Goal: Task Accomplishment & Management: Use online tool/utility

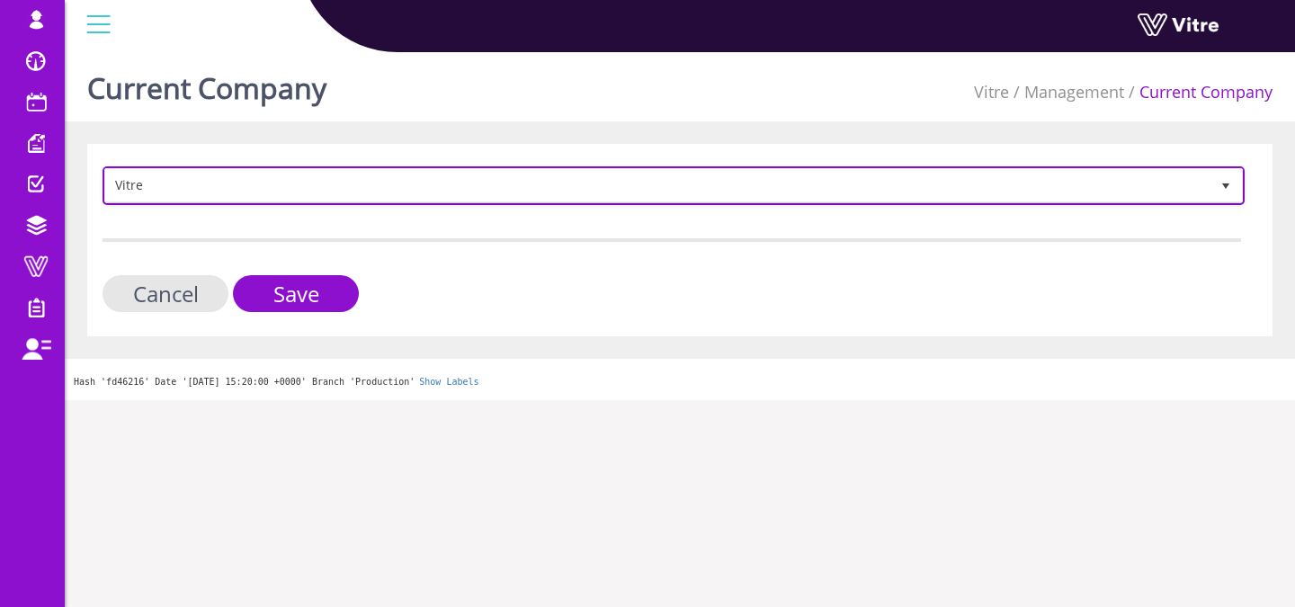
click at [354, 196] on span "Vitre" at bounding box center [657, 185] width 1105 height 32
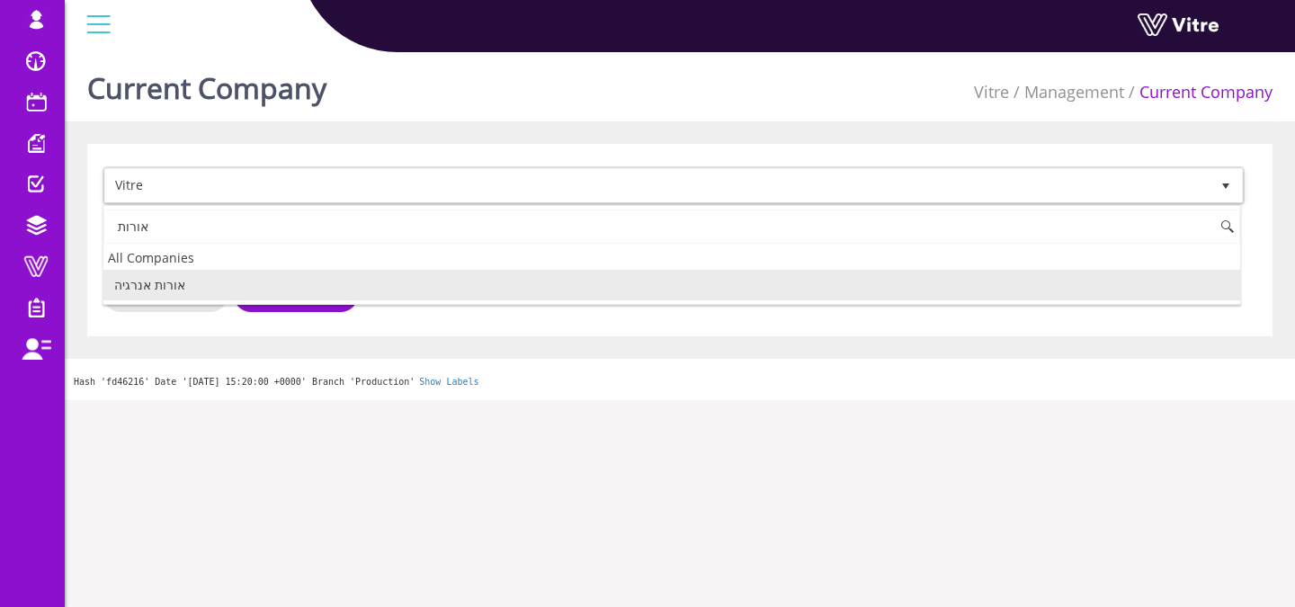
click at [180, 290] on li "אורות אנרגיה" at bounding box center [671, 285] width 1137 height 31
type input "אורות"
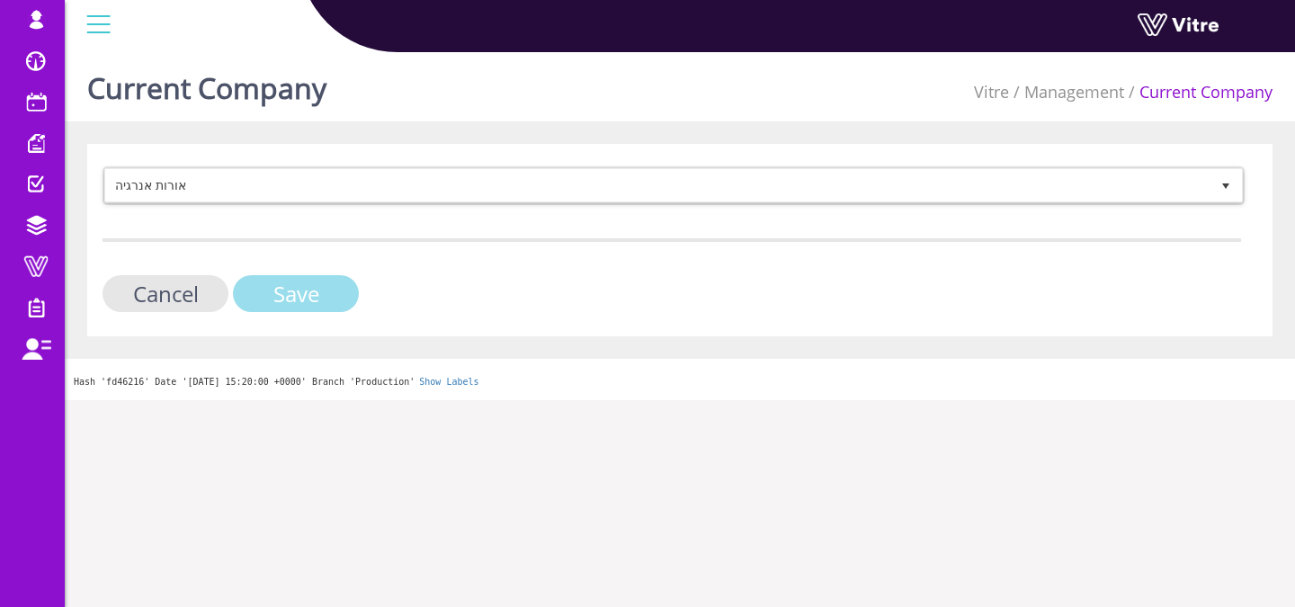
click at [305, 308] on input "Save" at bounding box center [296, 293] width 126 height 37
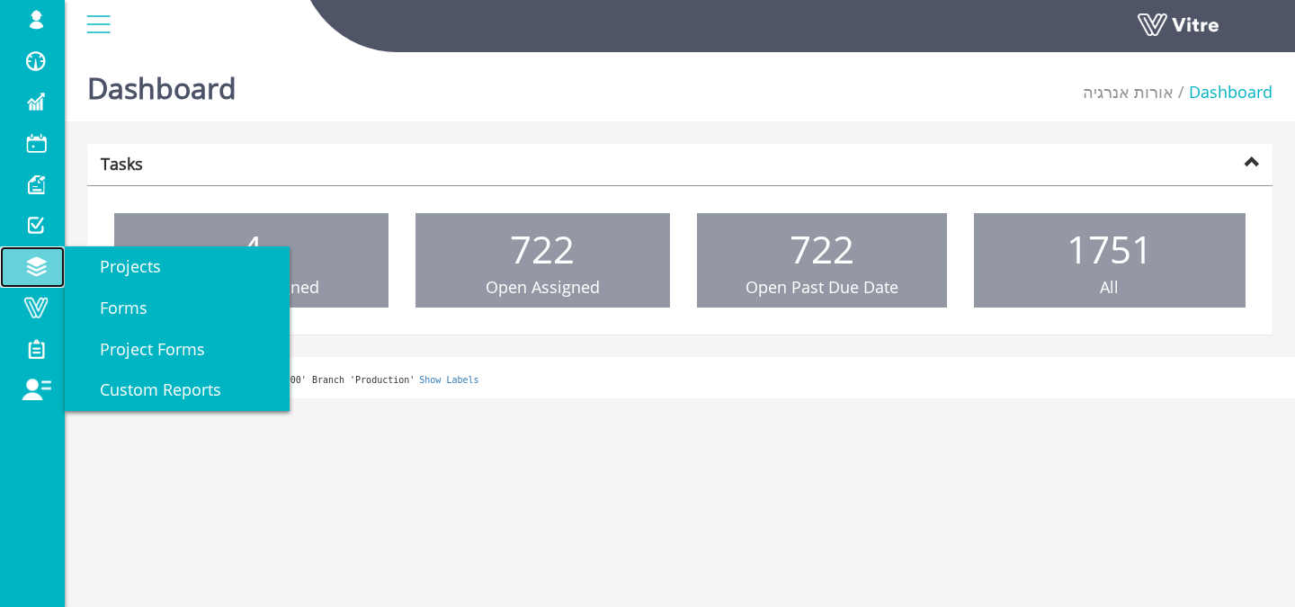
click at [45, 265] on span at bounding box center [35, 266] width 45 height 22
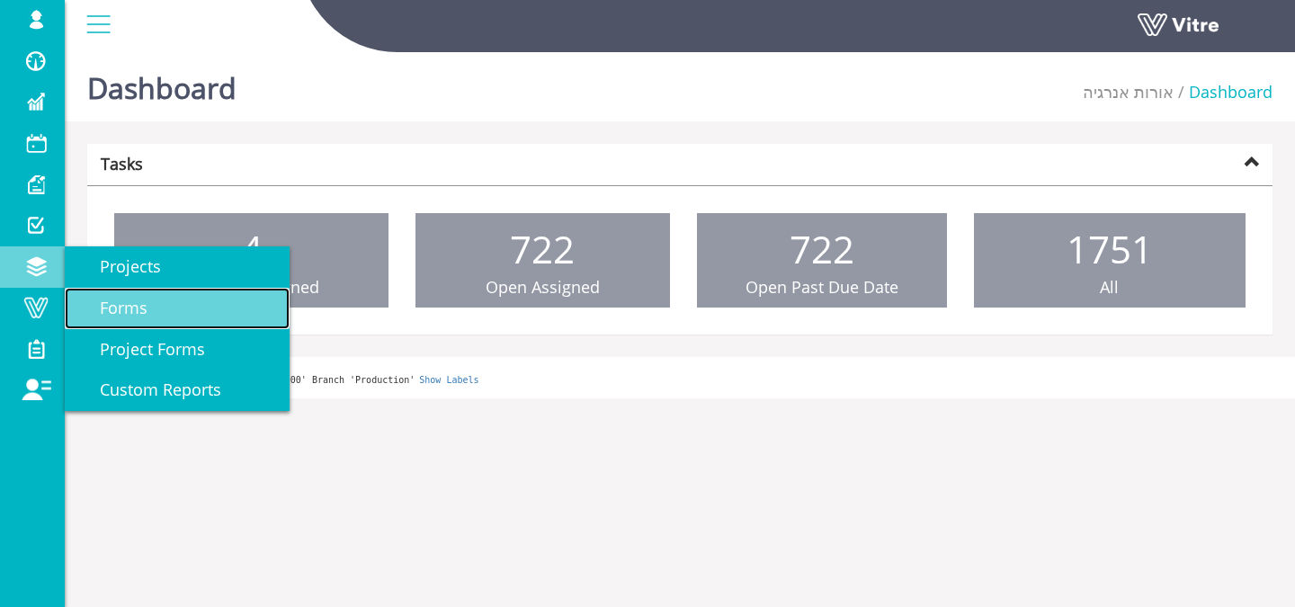
click at [110, 300] on span "Forms" at bounding box center [112, 308] width 69 height 22
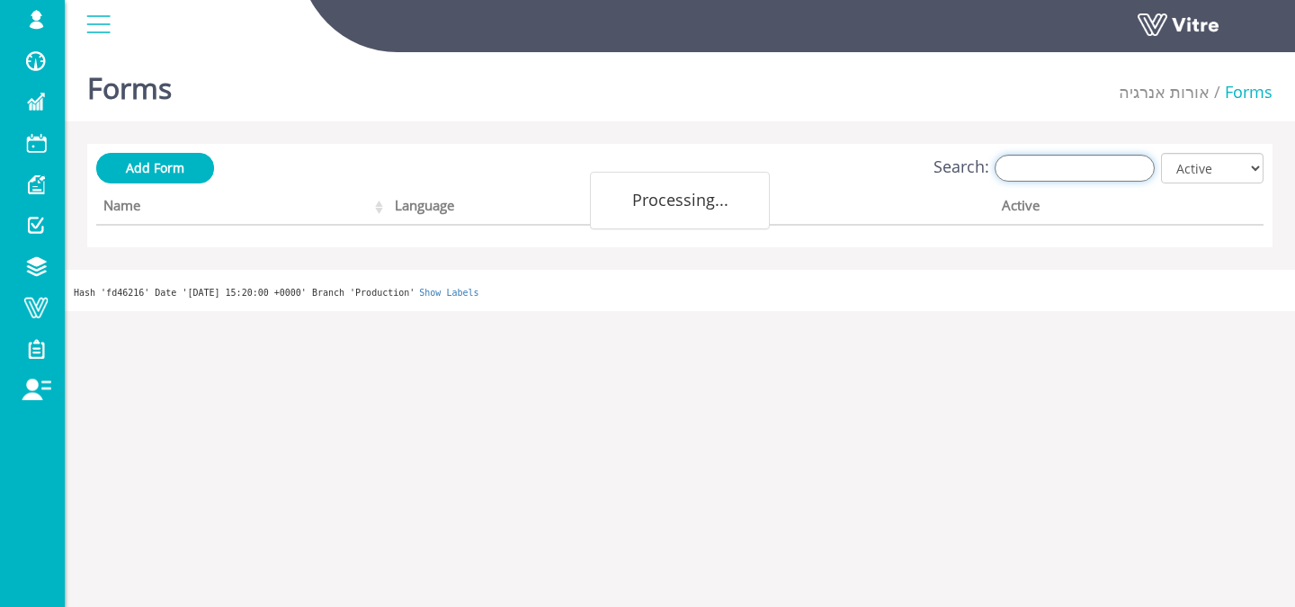
click at [1065, 162] on input "Search:" at bounding box center [1075, 168] width 160 height 27
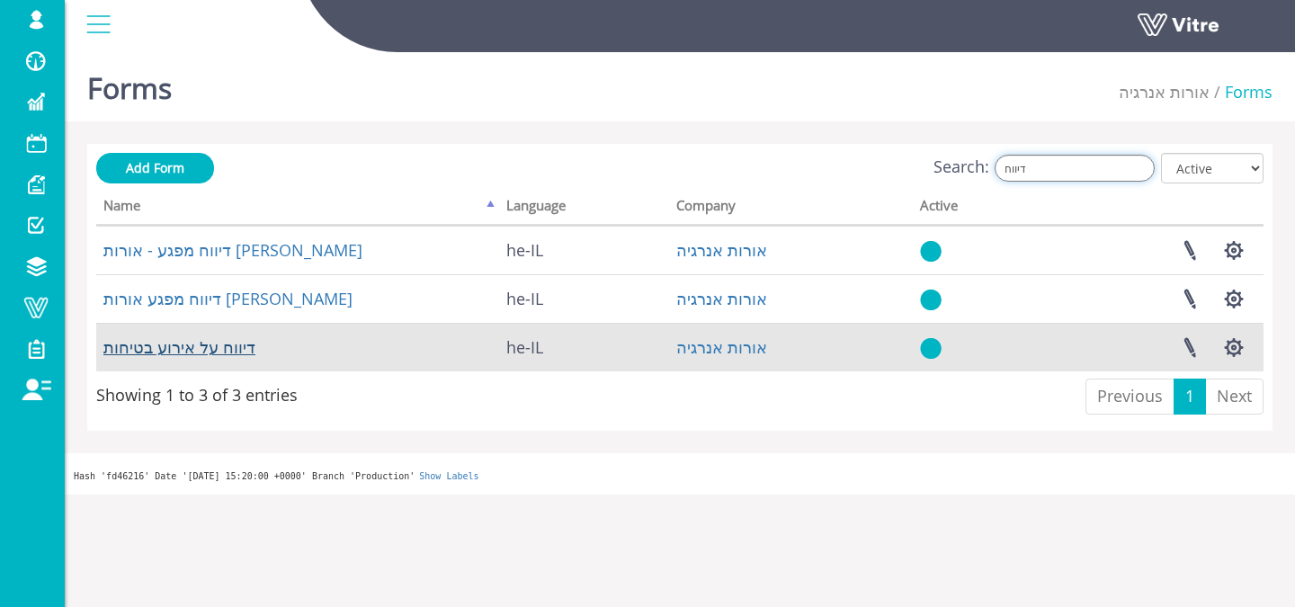
type input "דיווח"
click at [248, 348] on link "דיווח על אירוע בטיחות" at bounding box center [179, 347] width 152 height 22
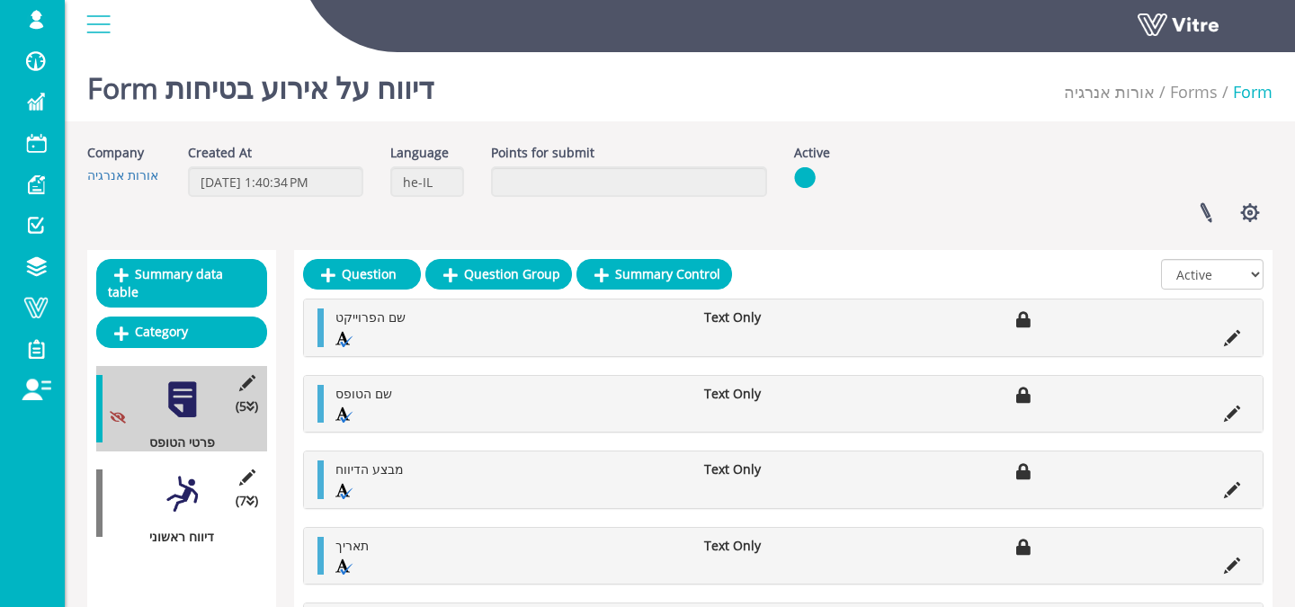
click at [187, 508] on div "(7 ) דיווח ראשוני" at bounding box center [181, 503] width 171 height 85
click at [187, 490] on div at bounding box center [182, 494] width 40 height 40
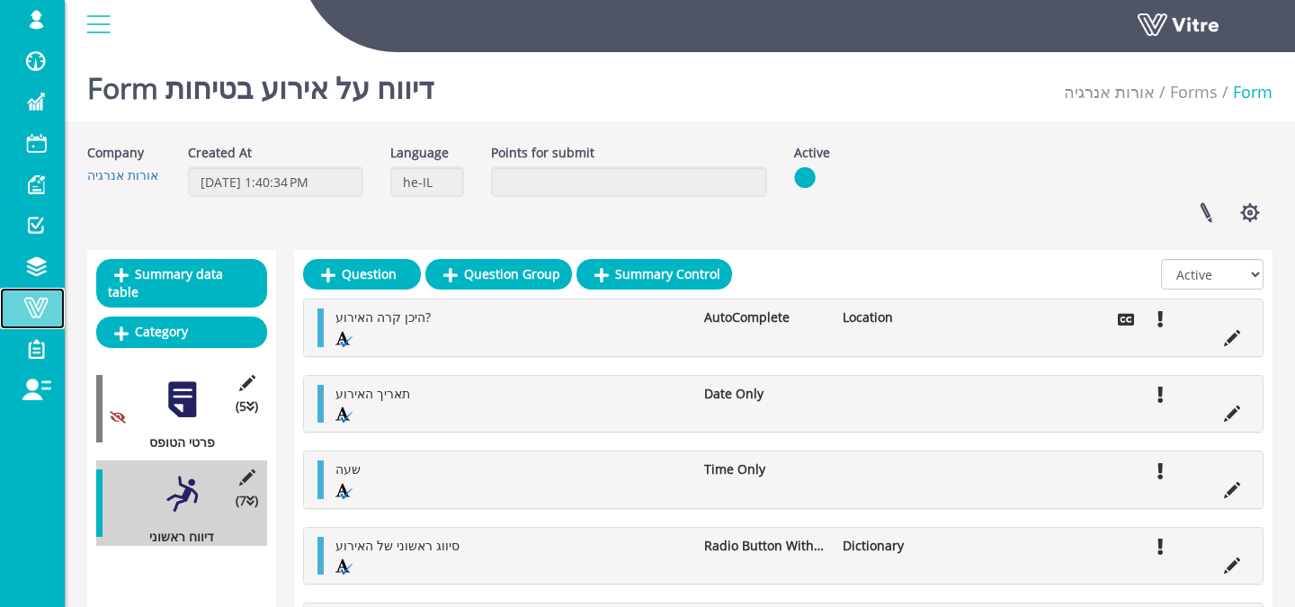
click at [50, 308] on span at bounding box center [35, 308] width 45 height 22
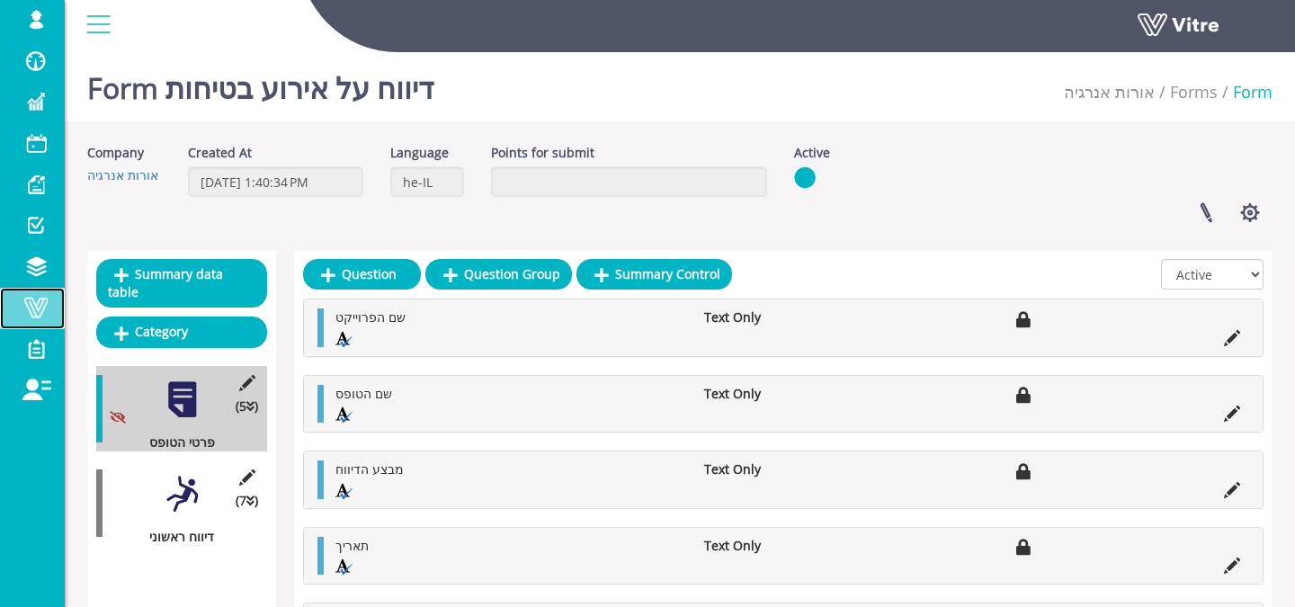
click at [31, 319] on link "Vitre" at bounding box center [32, 308] width 65 height 41
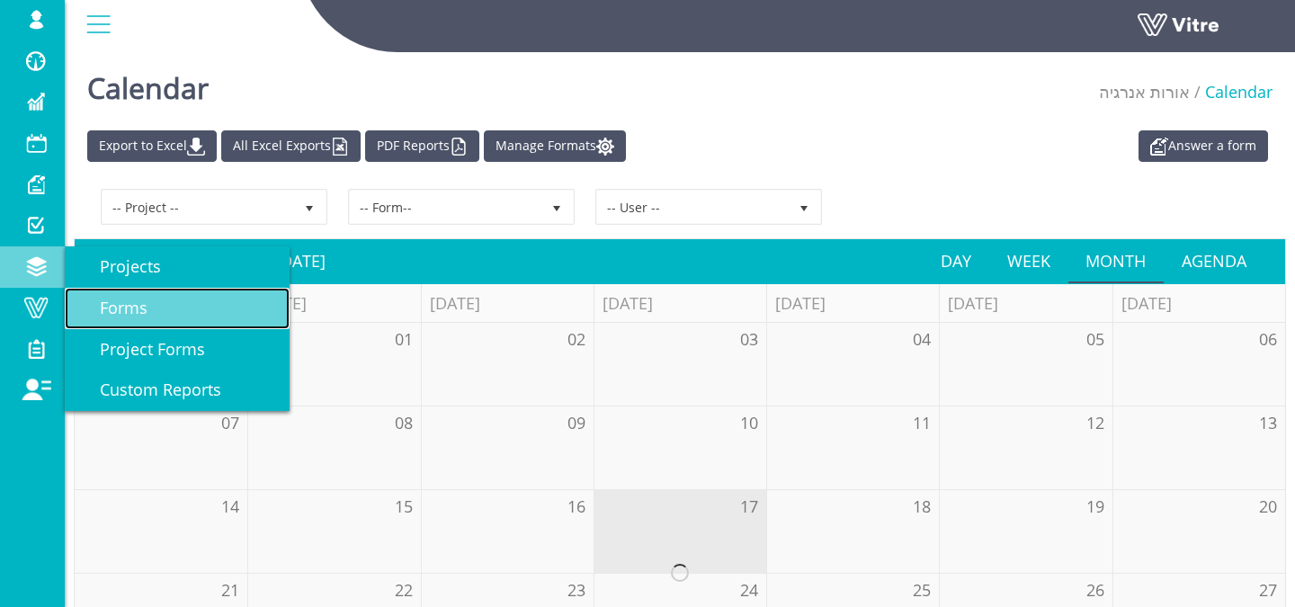
click at [154, 302] on link "Forms" at bounding box center [177, 308] width 225 height 41
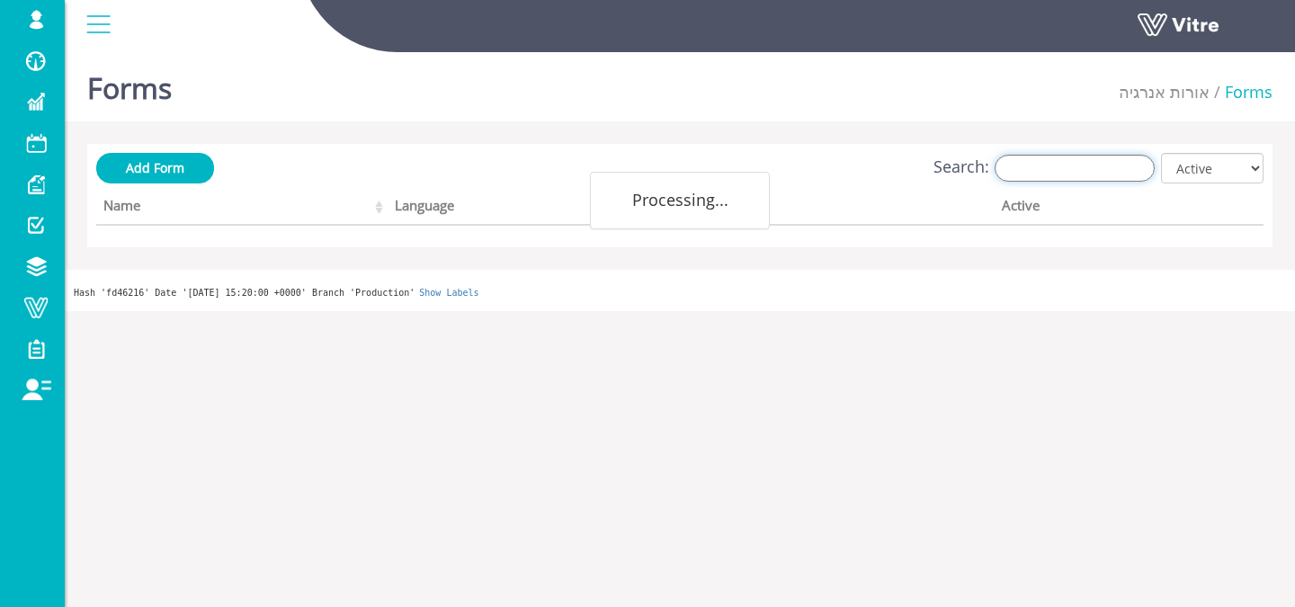
click at [1061, 179] on input "Search:" at bounding box center [1075, 168] width 160 height 27
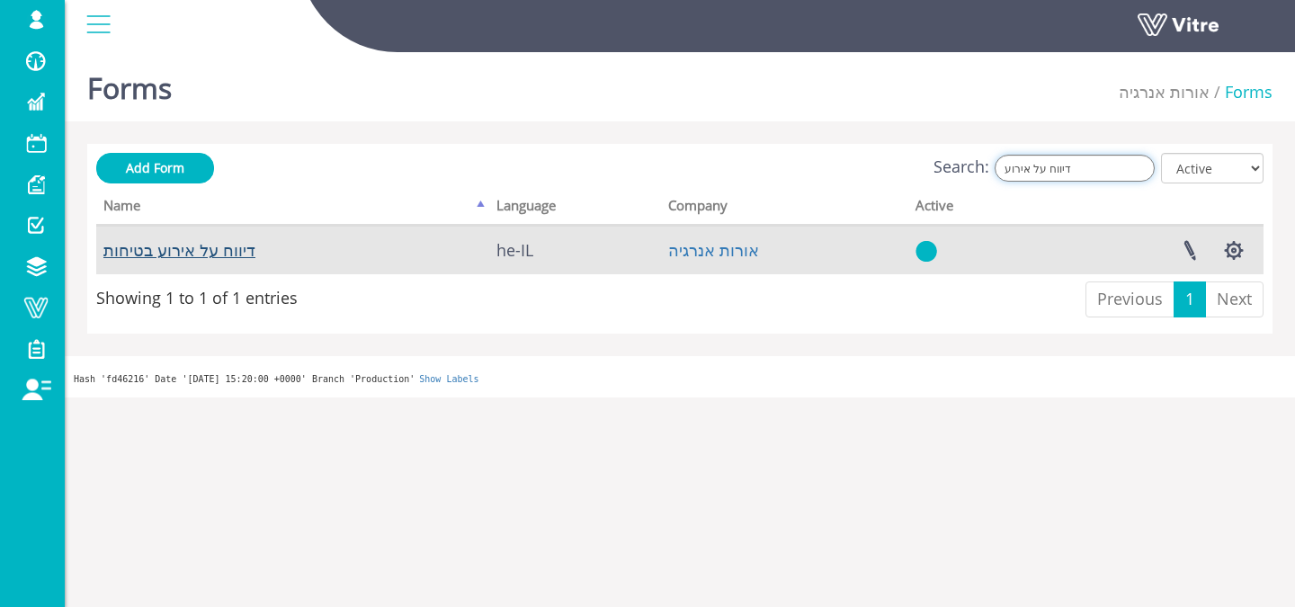
type input "דיווח על אירוע"
click at [150, 246] on link "דיווח על אירוע בטיחות" at bounding box center [179, 250] width 152 height 22
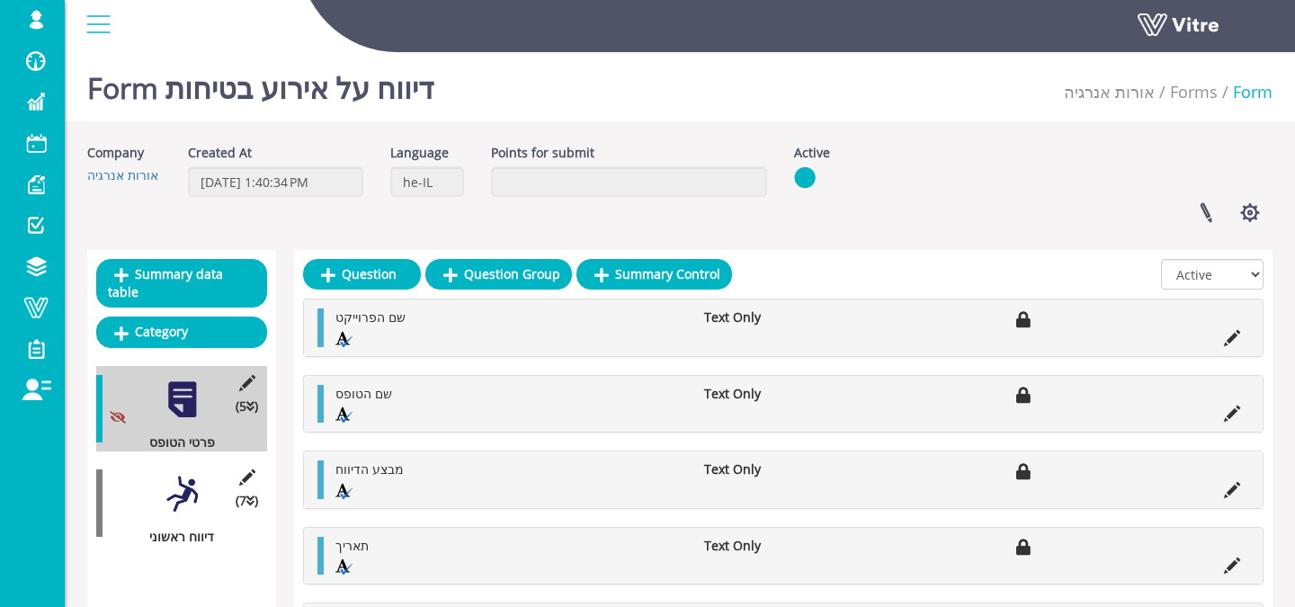
click at [191, 542] on div "Summary data table Category (5 ) פרטי הטופס (7 ) דיווח ראשוני" at bounding box center [181, 469] width 189 height 438
click at [185, 474] on div at bounding box center [182, 494] width 40 height 40
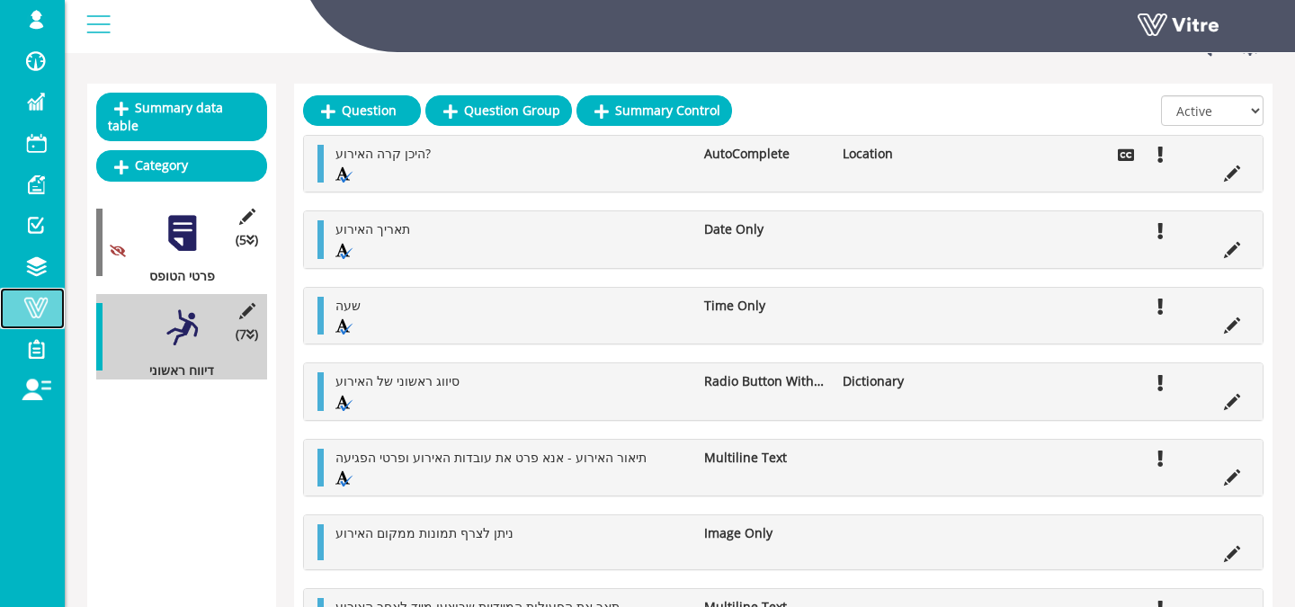
scroll to position [151, 0]
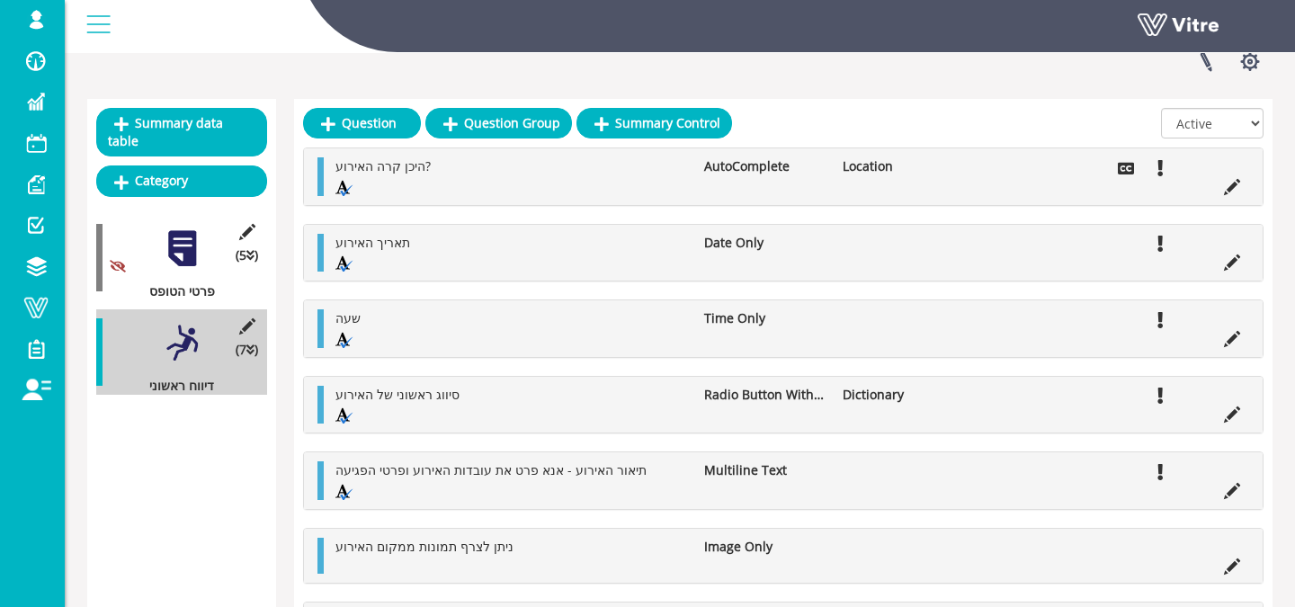
click at [1245, 256] on li at bounding box center [1232, 261] width 34 height 18
click at [1238, 258] on icon at bounding box center [1232, 263] width 16 height 16
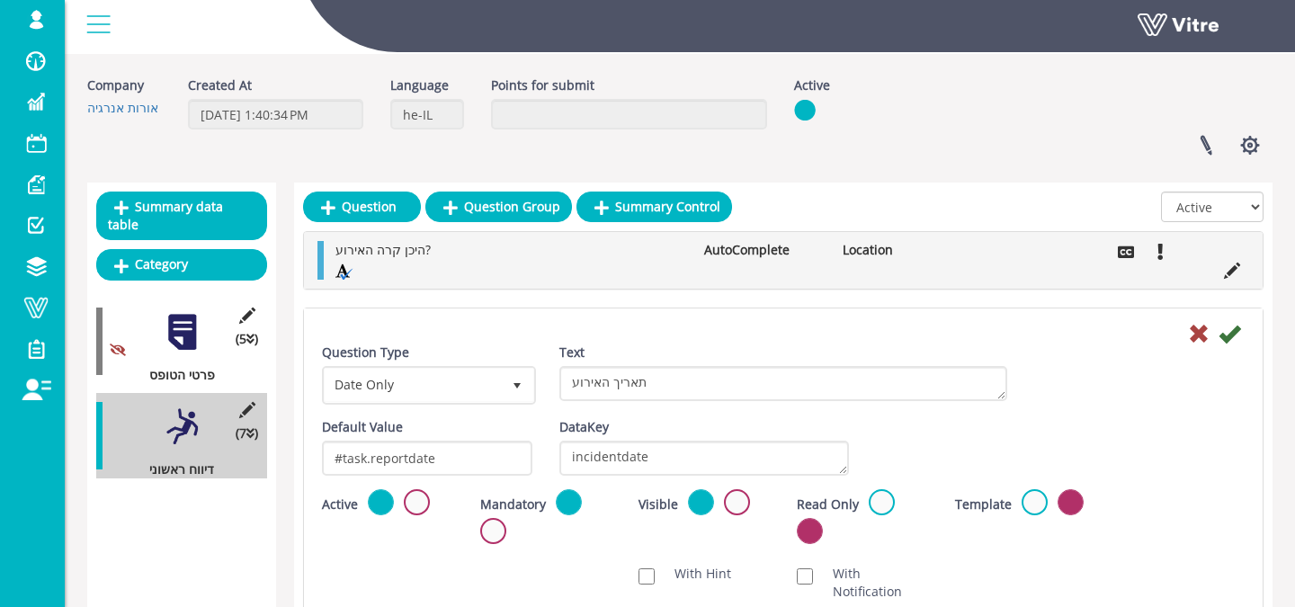
scroll to position [70, 0]
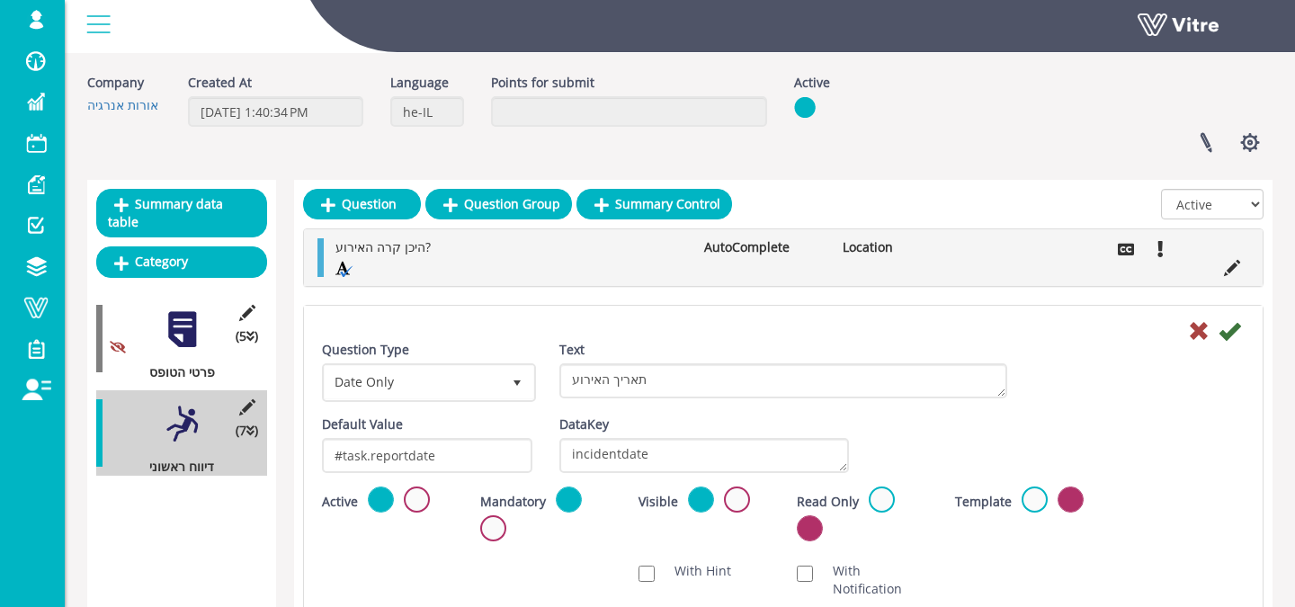
click at [1242, 276] on ul "היכן קרה האירוע? AutoComplete Location" at bounding box center [788, 257] width 923 height 39
click at [1236, 273] on icon at bounding box center [1232, 268] width 16 height 16
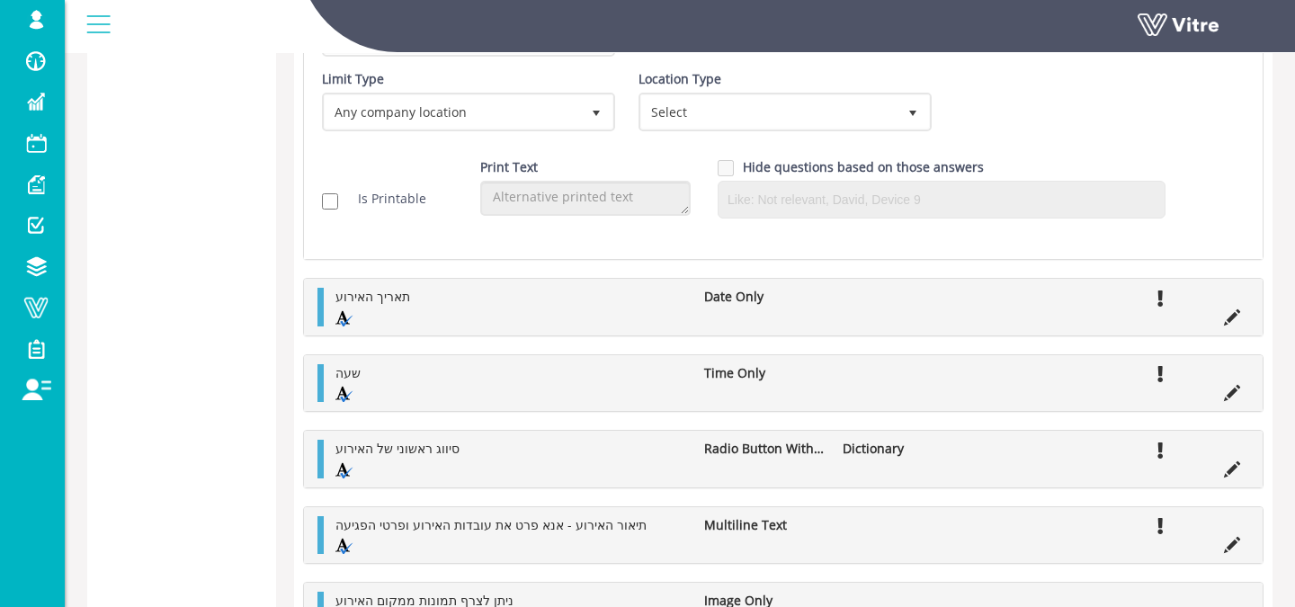
scroll to position [595, 0]
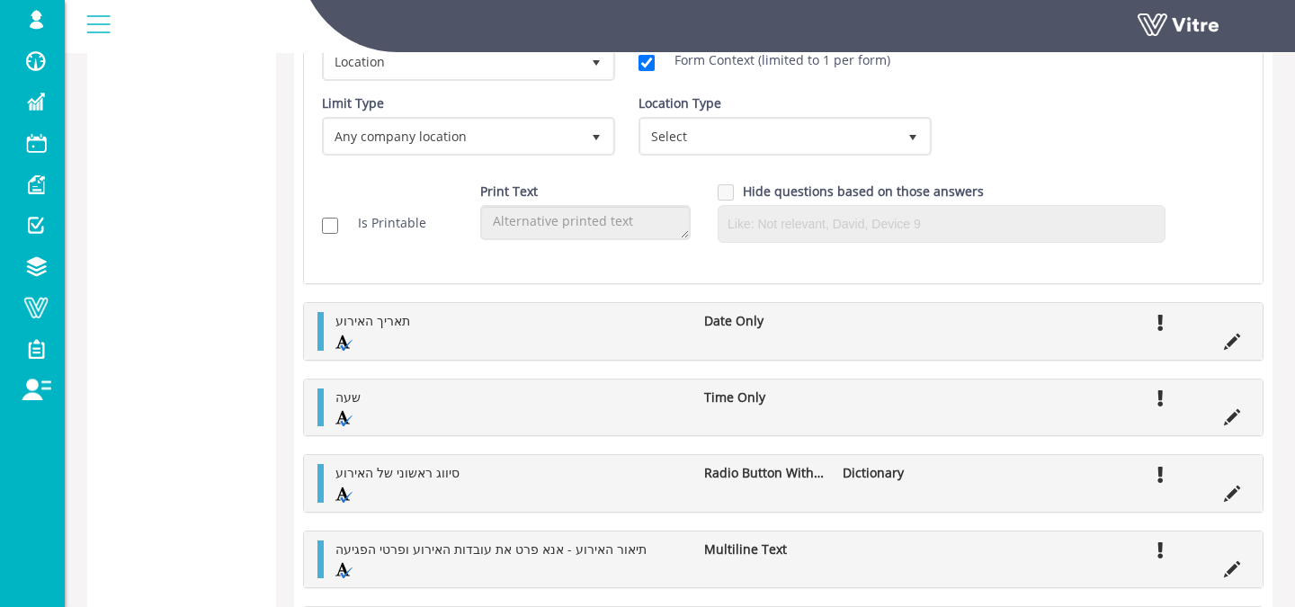
click at [1226, 345] on icon at bounding box center [1232, 342] width 16 height 16
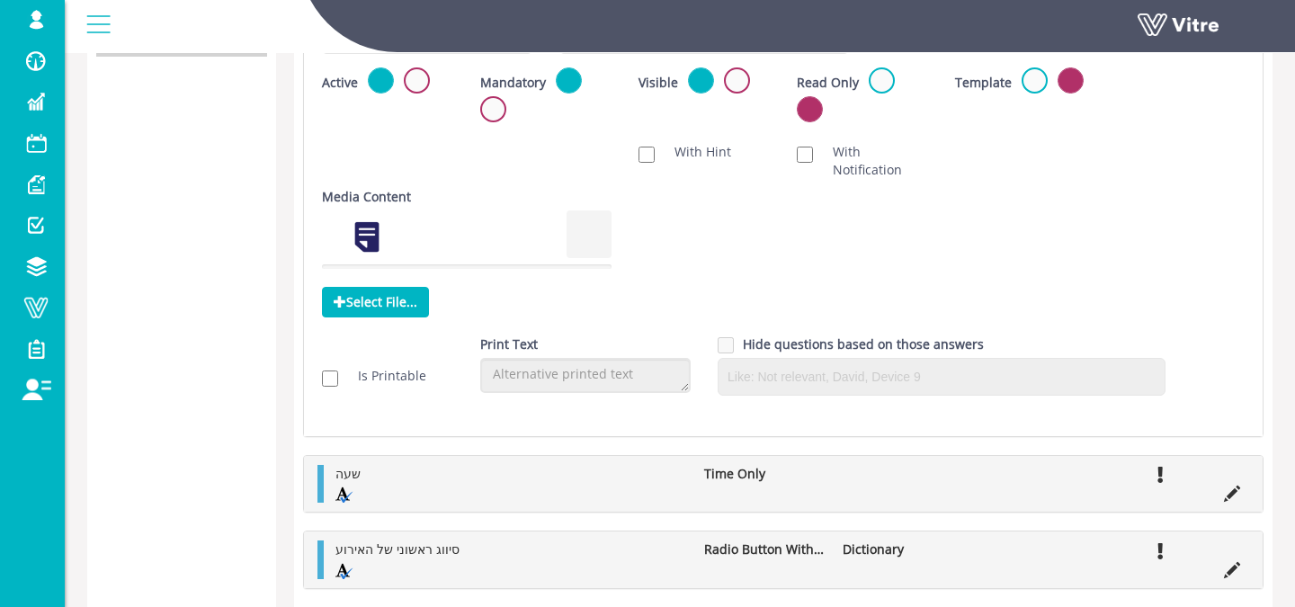
scroll to position [792, 0]
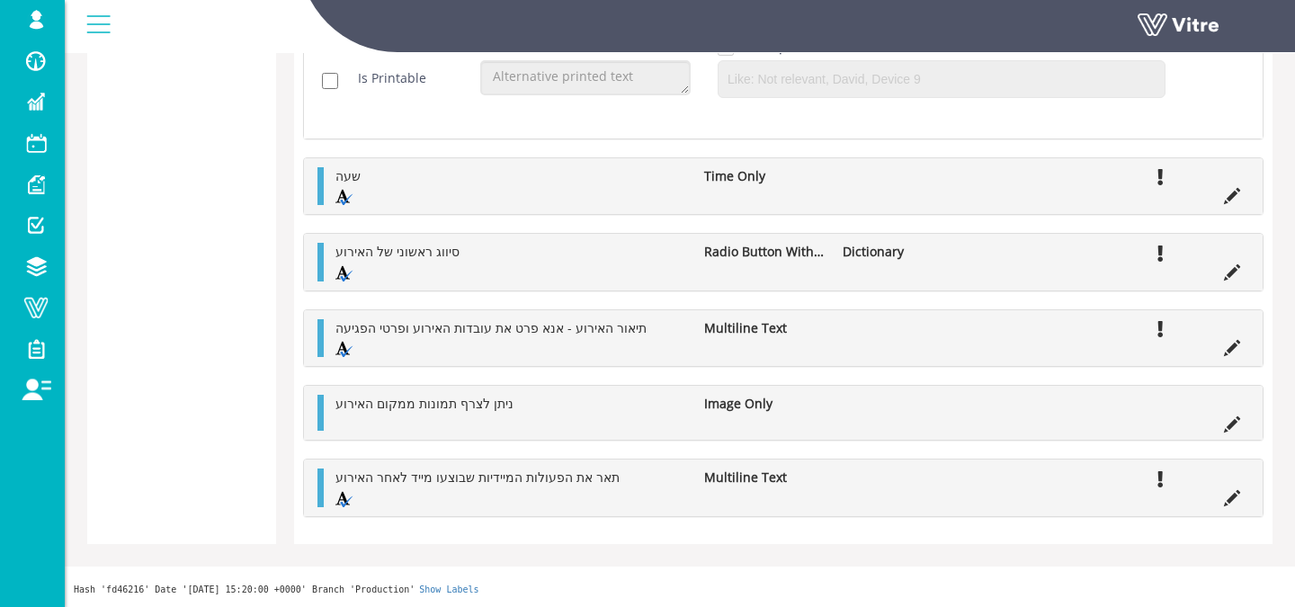
click at [1238, 399] on li at bounding box center [1229, 404] width 34 height 18
click at [1236, 419] on icon at bounding box center [1232, 425] width 16 height 16
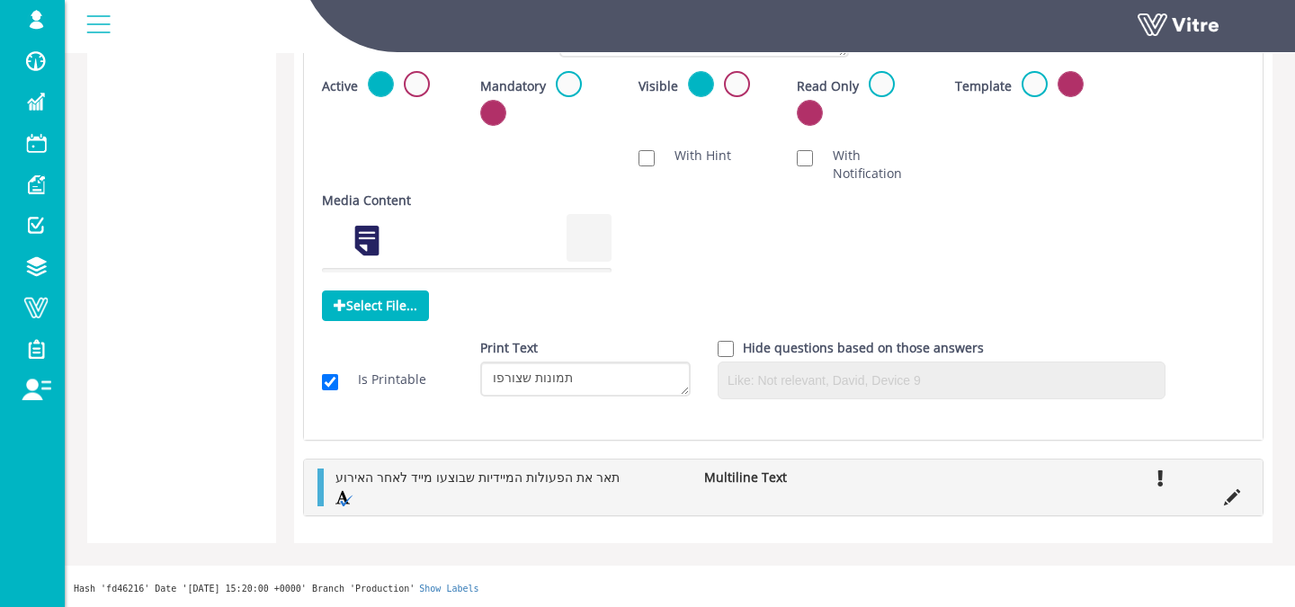
click at [1235, 490] on icon at bounding box center [1232, 497] width 16 height 16
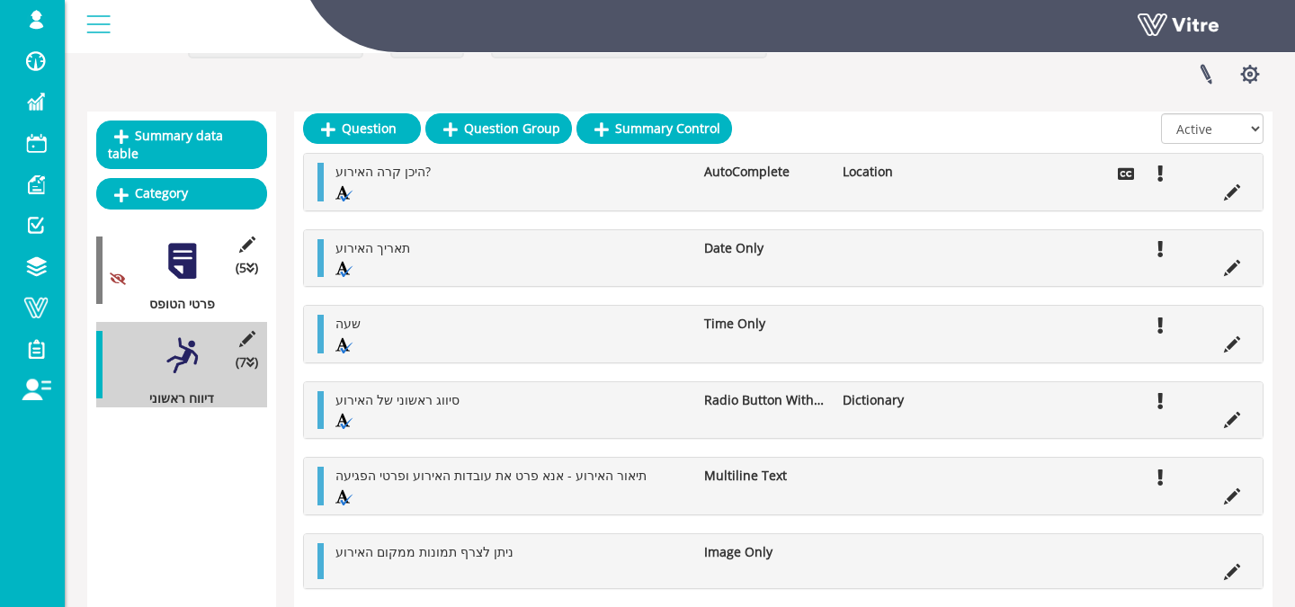
scroll to position [0, 0]
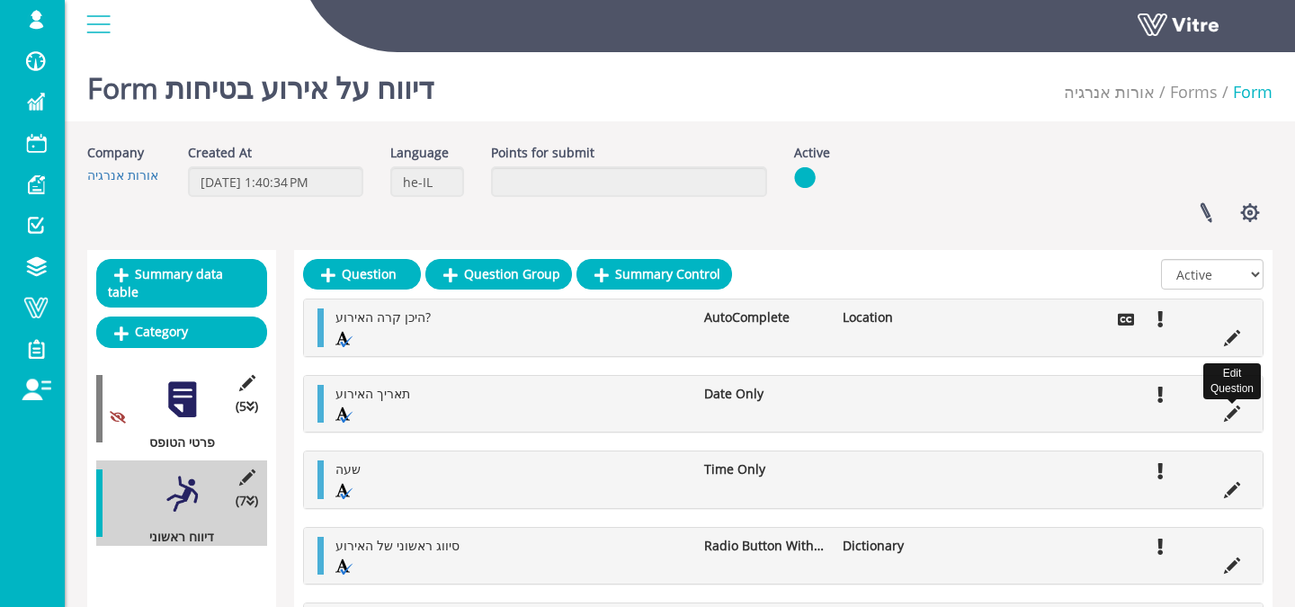
click at [1228, 411] on icon at bounding box center [1232, 414] width 16 height 16
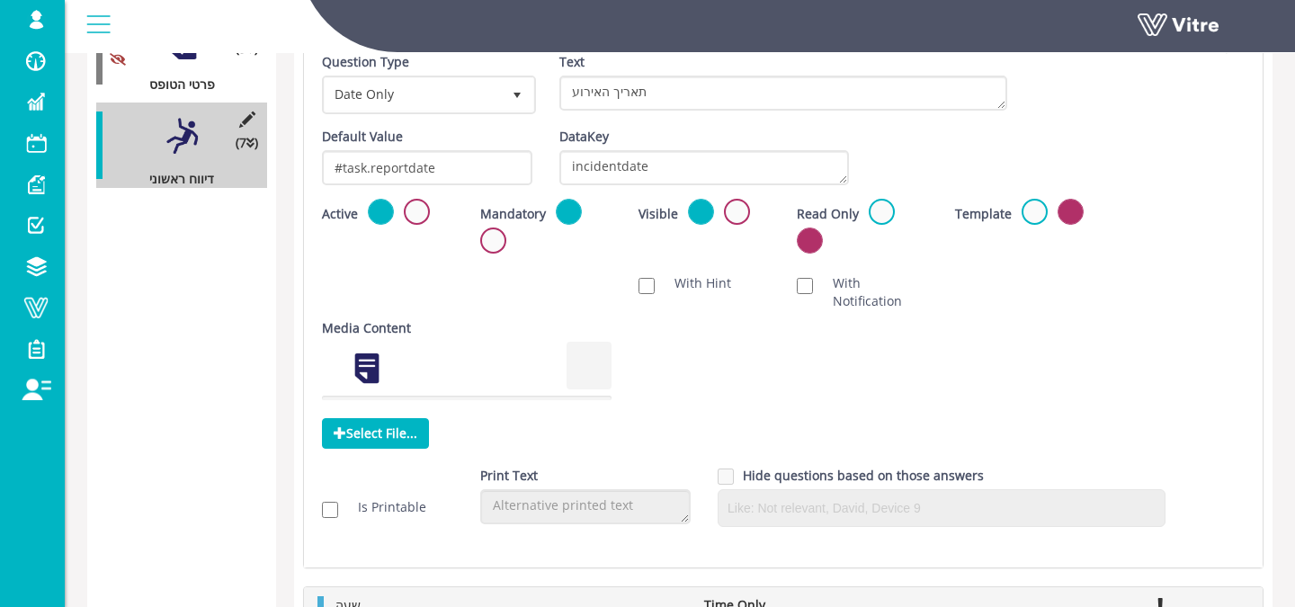
scroll to position [359, 0]
click at [405, 488] on div "Is Printable" at bounding box center [388, 506] width 158 height 36
click at [399, 513] on label "Is Printable" at bounding box center [383, 506] width 86 height 18
click at [338, 513] on input "Is Printable" at bounding box center [330, 509] width 16 height 16
checkbox input "true"
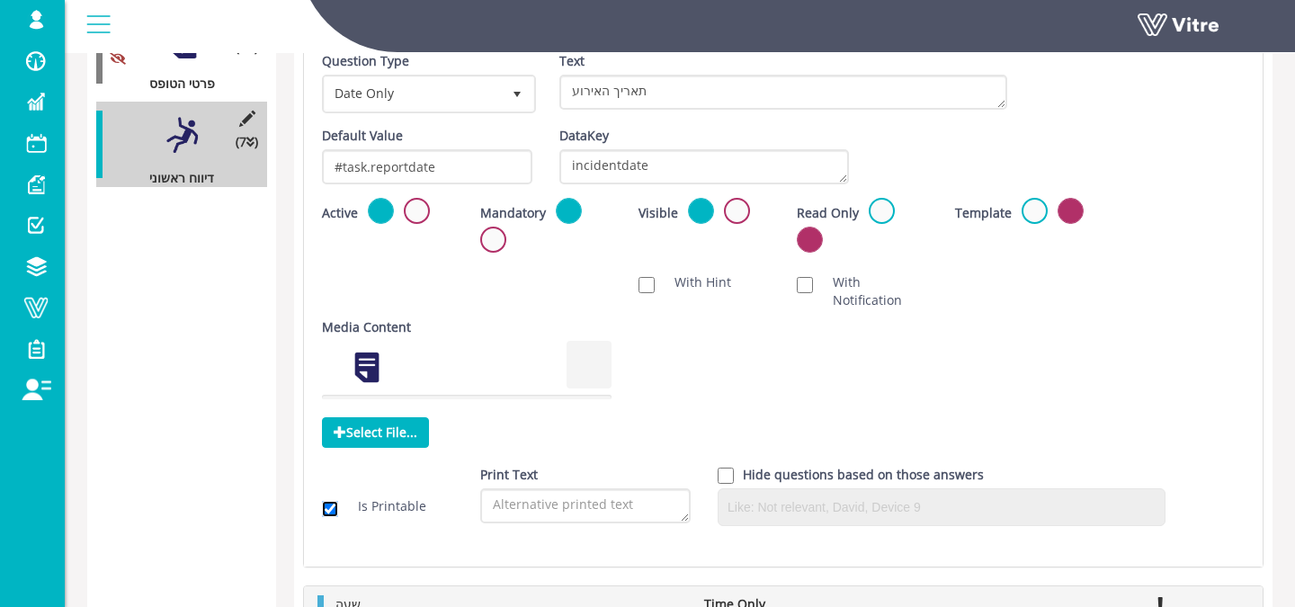
scroll to position [0, 0]
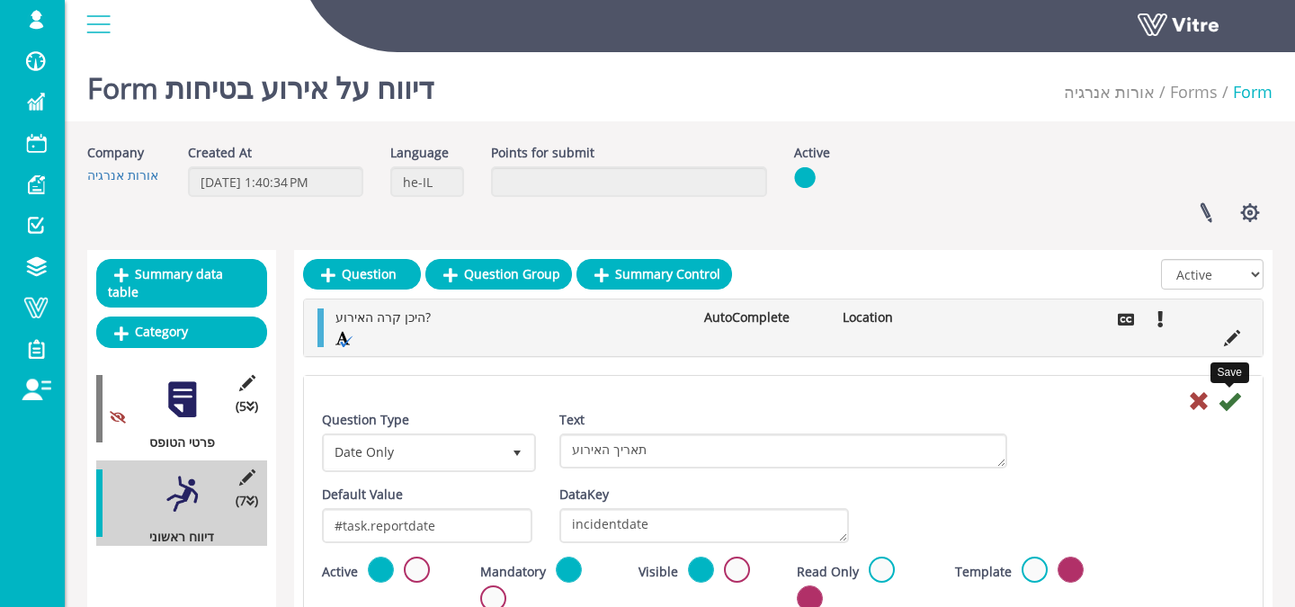
click at [1219, 400] on icon at bounding box center [1230, 401] width 22 height 22
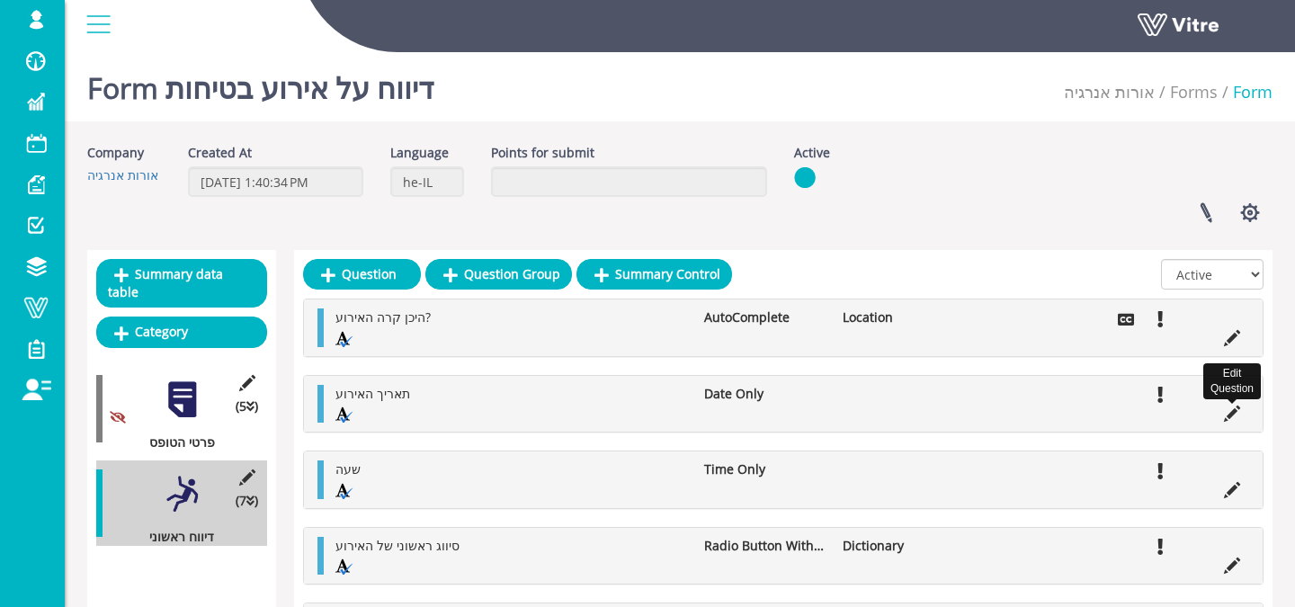
click at [1237, 411] on icon at bounding box center [1232, 414] width 16 height 16
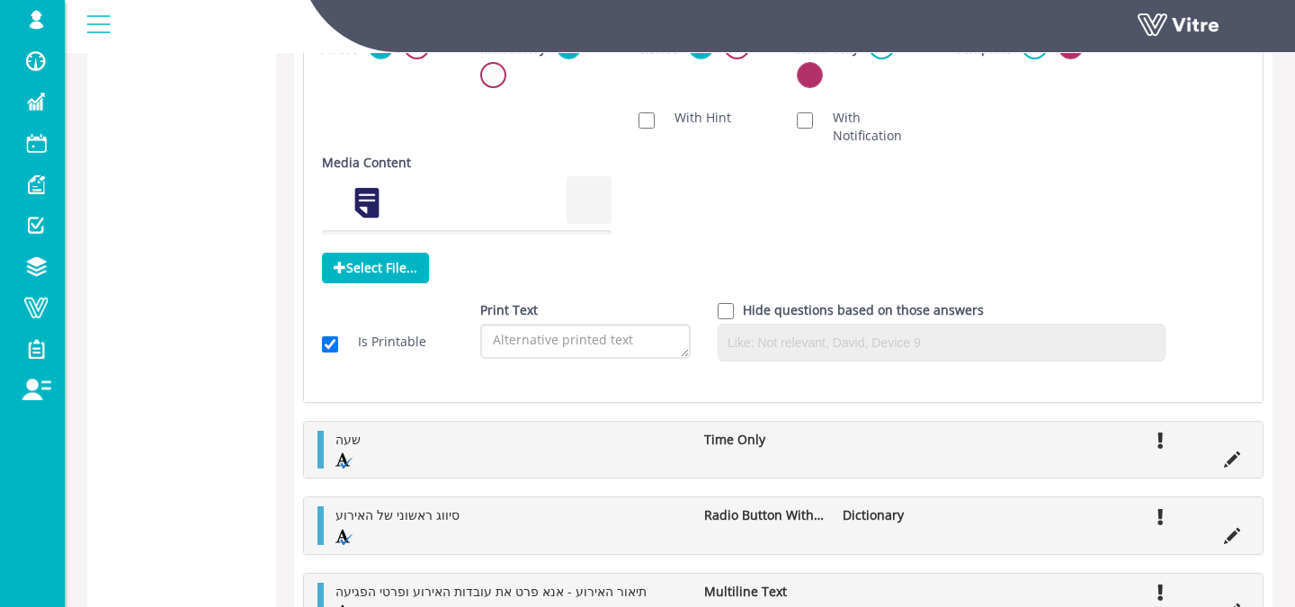
scroll to position [95, 0]
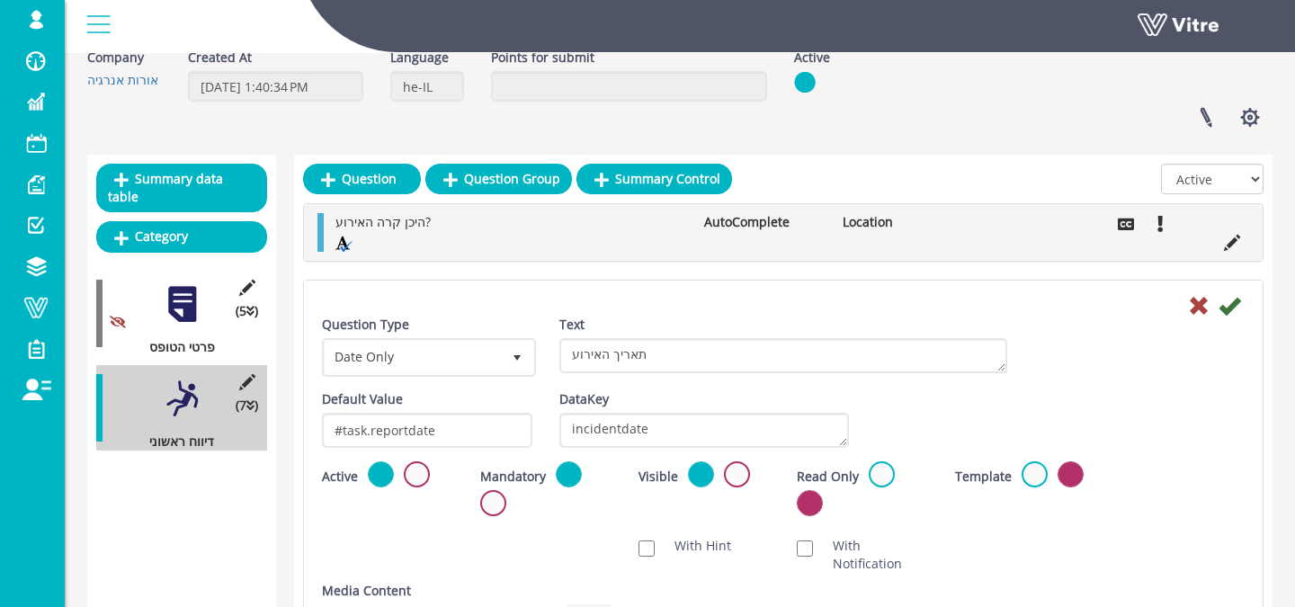
click at [1230, 290] on div "Question Type Date Only 18 Text תאריך האירוע Default Value #task.reportdate Wei…" at bounding box center [783, 556] width 959 height 550
click at [1230, 308] on icon at bounding box center [1230, 306] width 22 height 22
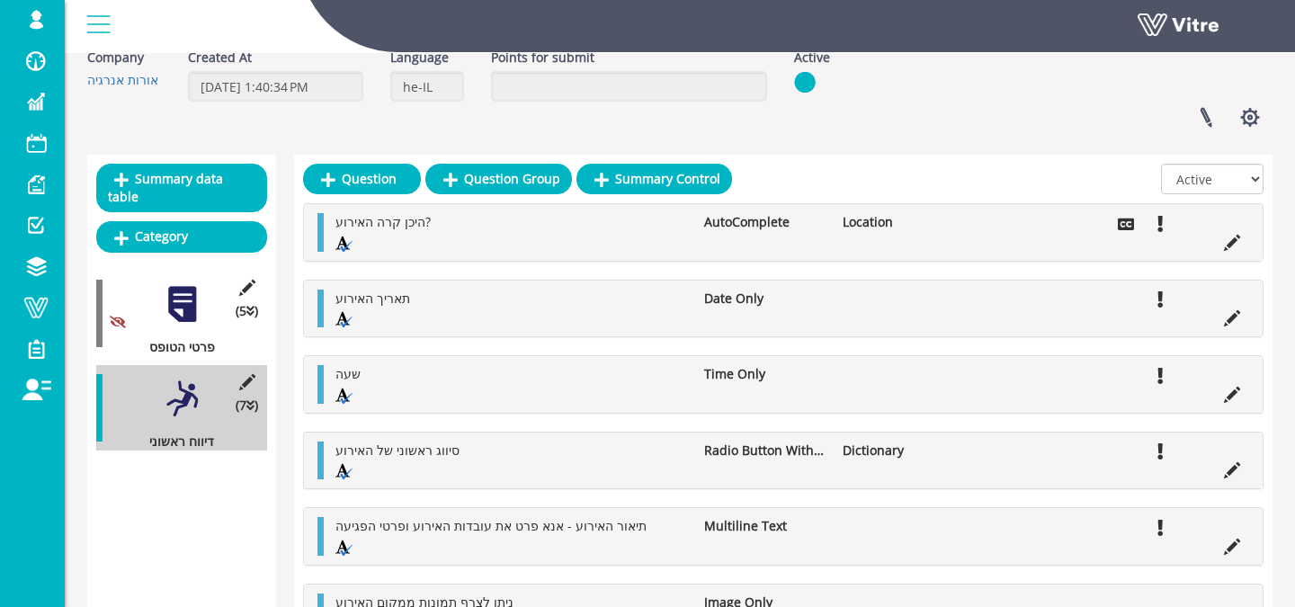
click at [1231, 254] on div "היכן קרה האירוע? AutoComplete Location" at bounding box center [783, 232] width 959 height 57
click at [1227, 247] on icon at bounding box center [1232, 243] width 16 height 16
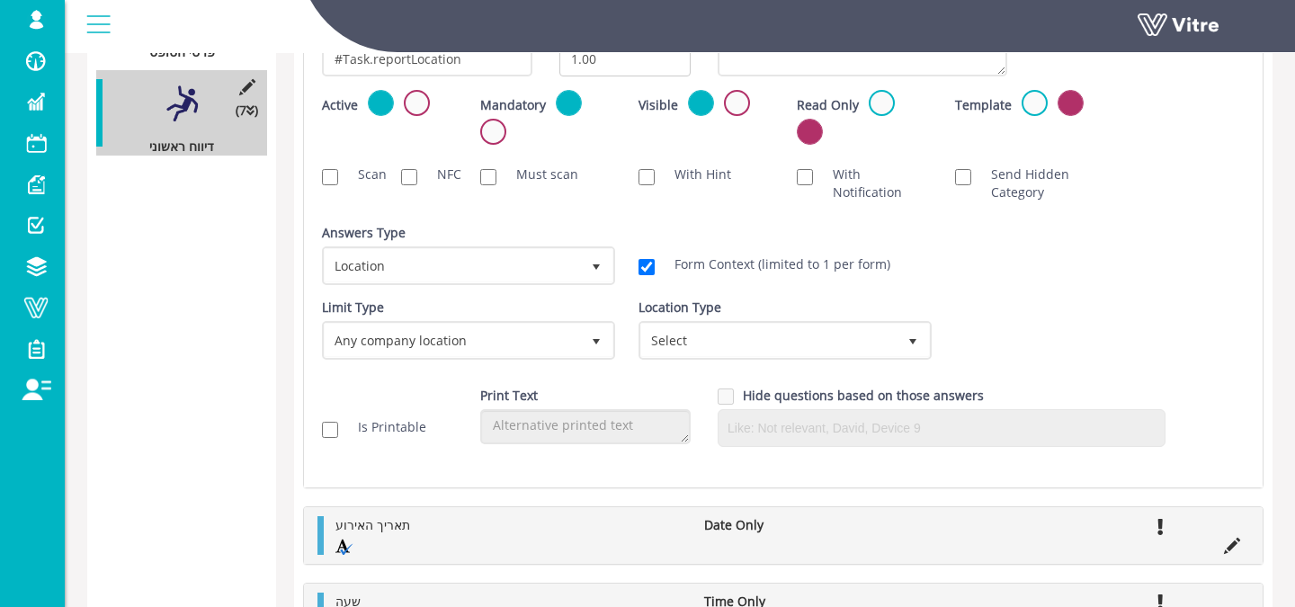
scroll to position [380, 0]
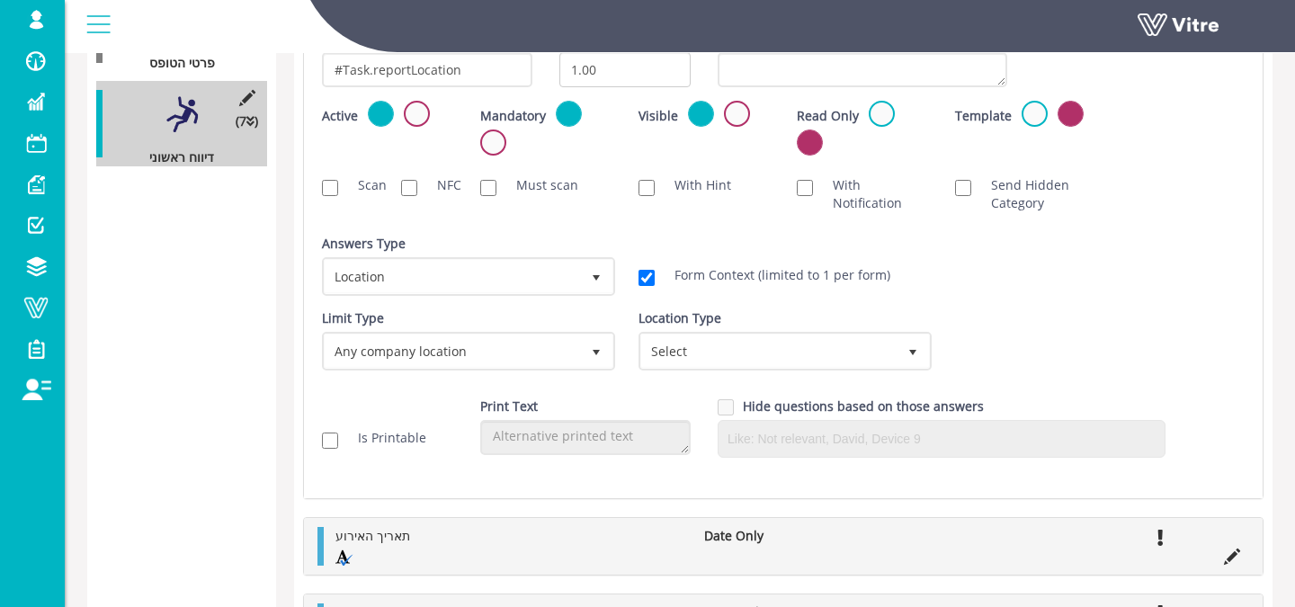
click at [392, 451] on div "Is Printable" at bounding box center [388, 438] width 158 height 36
click at [393, 443] on label "Is Printable" at bounding box center [383, 438] width 86 height 18
click at [338, 443] on input "Is Printable" at bounding box center [330, 441] width 16 height 16
checkbox input "true"
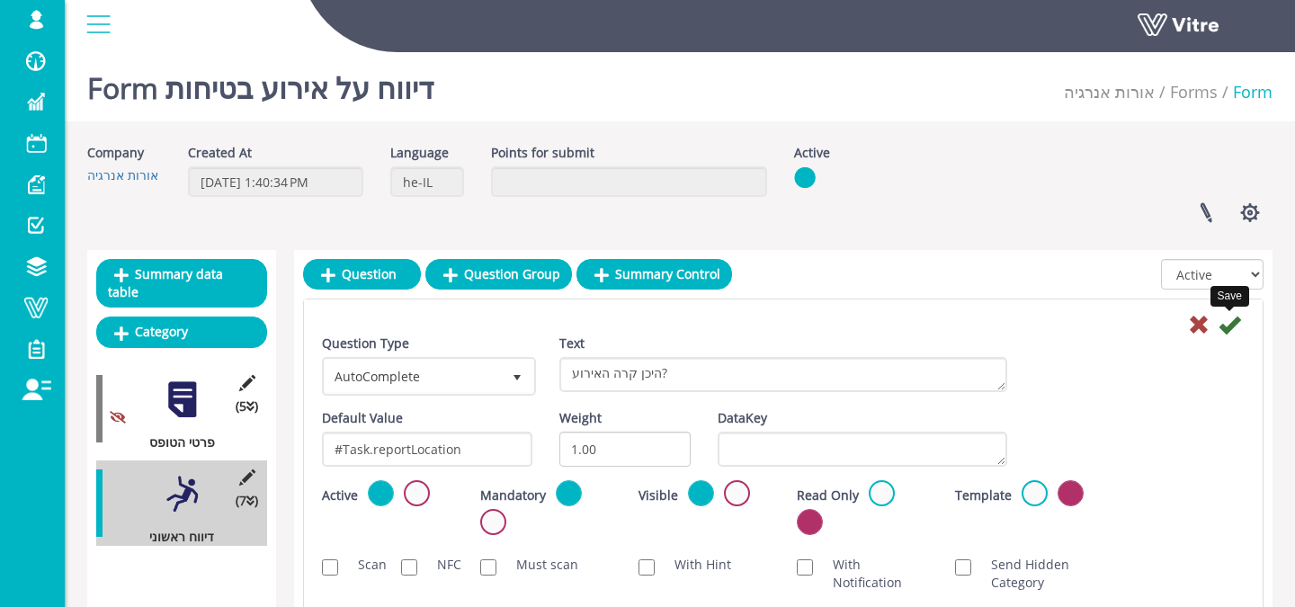
click at [1234, 315] on icon at bounding box center [1230, 325] width 22 height 22
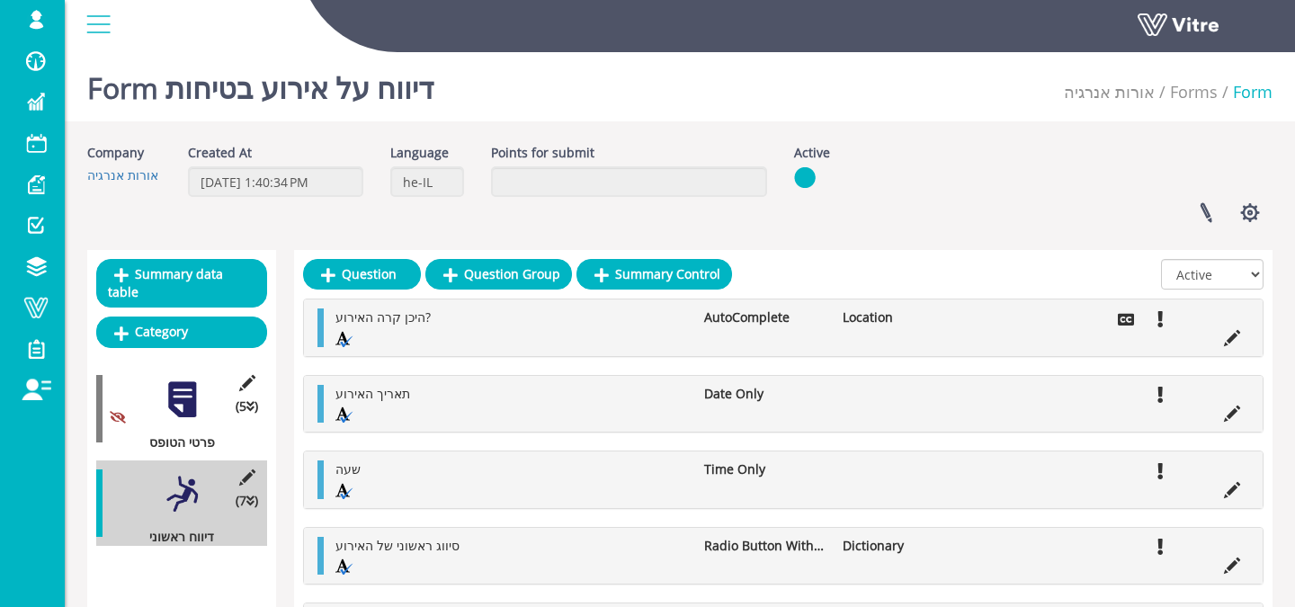
click at [1241, 415] on li at bounding box center [1232, 412] width 34 height 18
click at [1232, 415] on icon at bounding box center [1232, 414] width 16 height 16
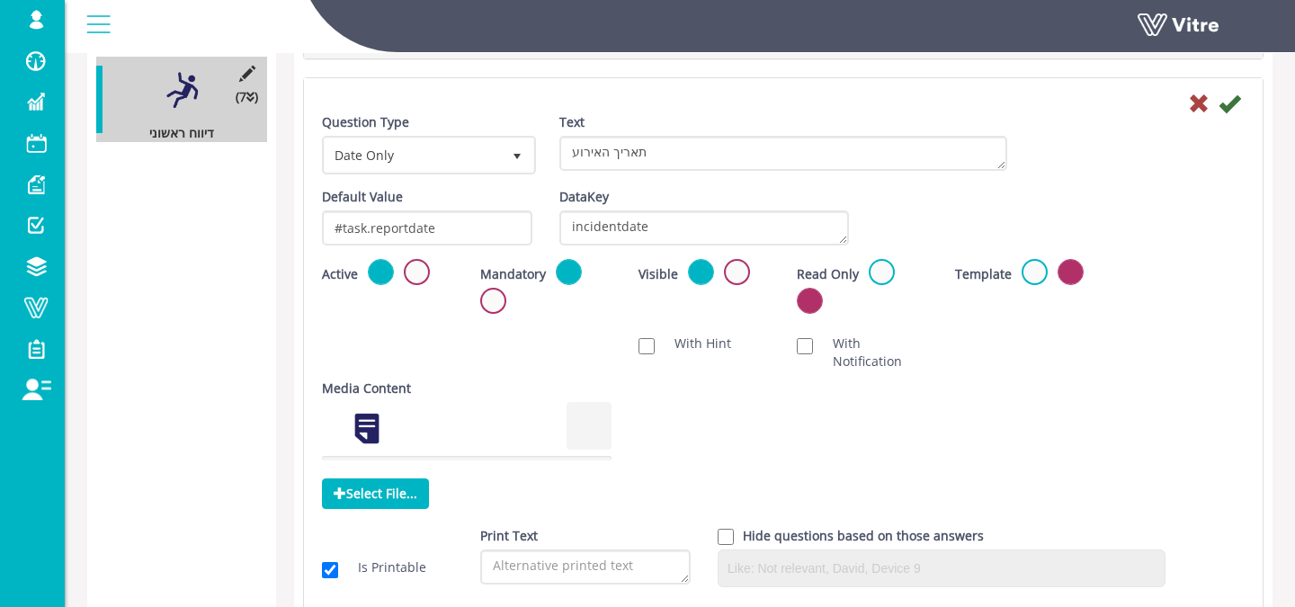
scroll to position [409, 0]
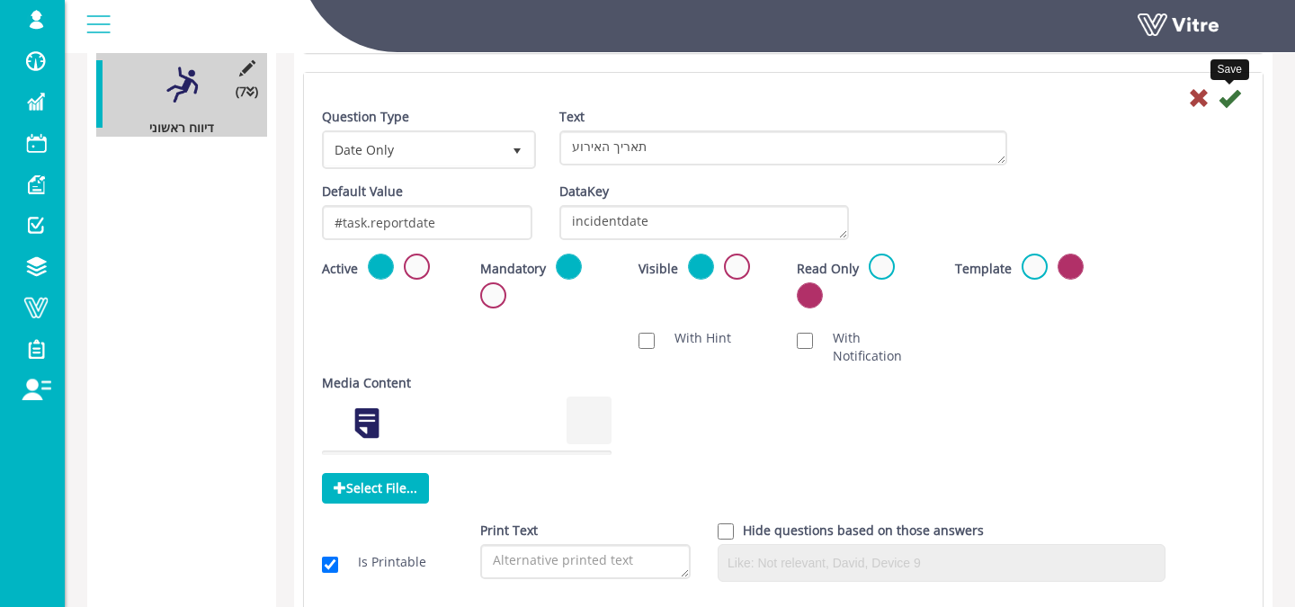
click at [1223, 109] on icon at bounding box center [1230, 98] width 22 height 22
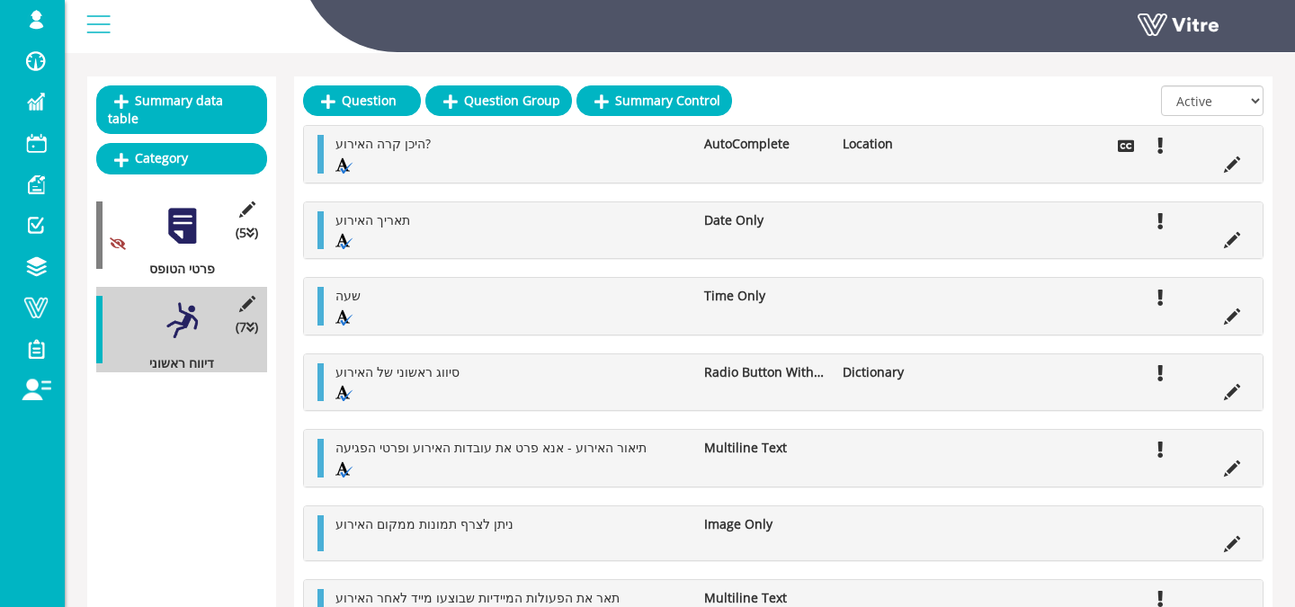
scroll to position [175, 0]
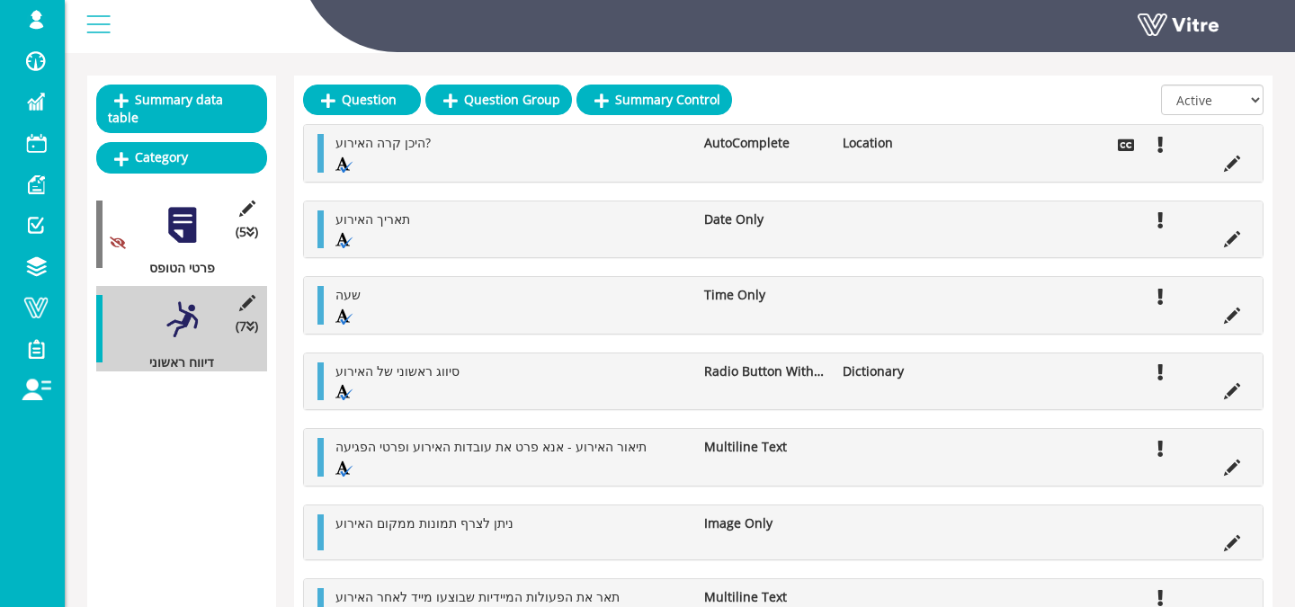
click at [1227, 307] on li at bounding box center [1232, 314] width 34 height 18
click at [1228, 318] on icon at bounding box center [1232, 316] width 16 height 16
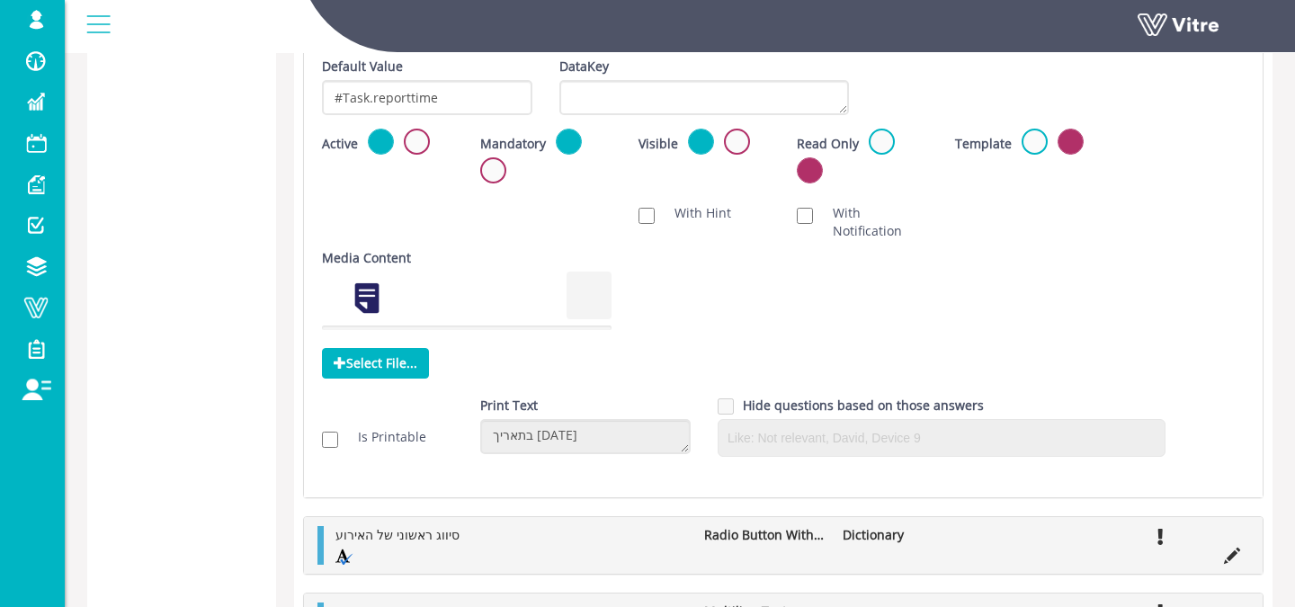
scroll to position [666, 0]
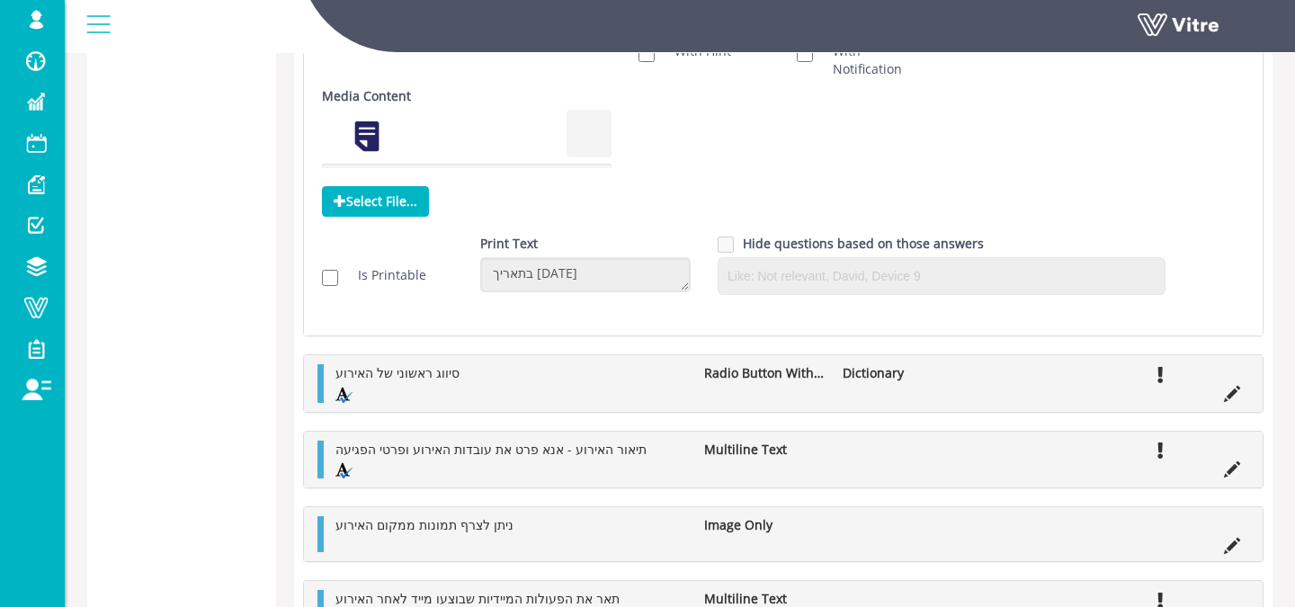
click at [396, 291] on div "Is Printable" at bounding box center [388, 275] width 158 height 36
click at [397, 286] on div "Is Printable" at bounding box center [388, 275] width 158 height 36
click at [397, 282] on label "Is Printable" at bounding box center [383, 275] width 86 height 18
click at [338, 282] on input "Is Printable" at bounding box center [330, 278] width 16 height 16
checkbox input "true"
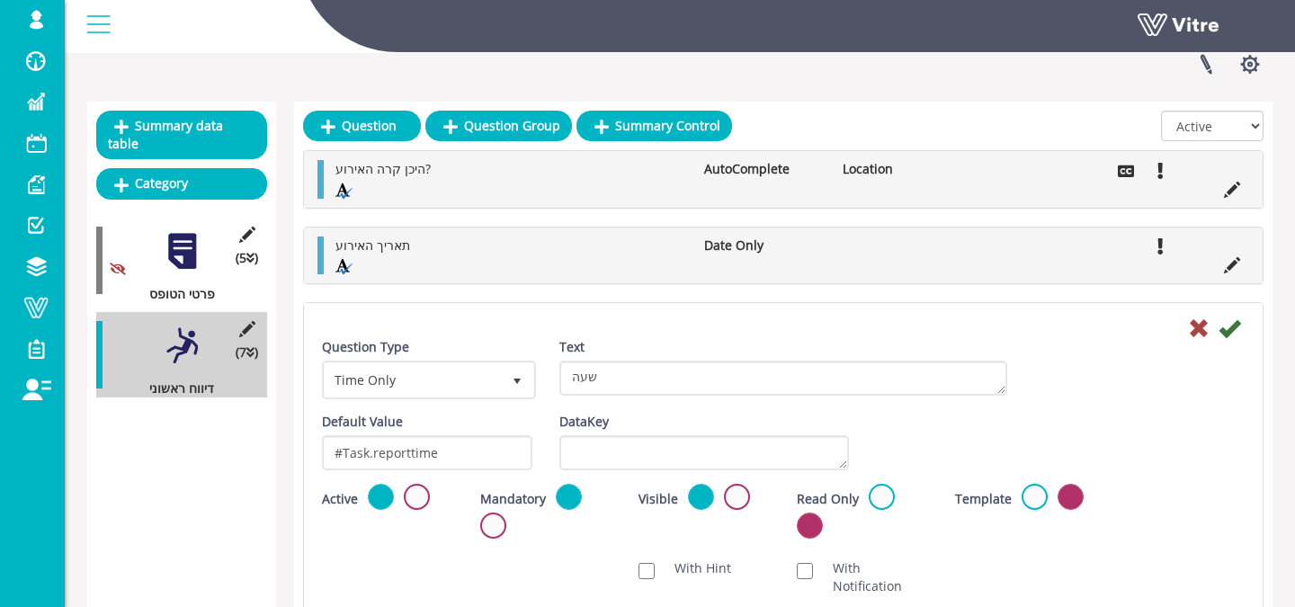
scroll to position [53, 0]
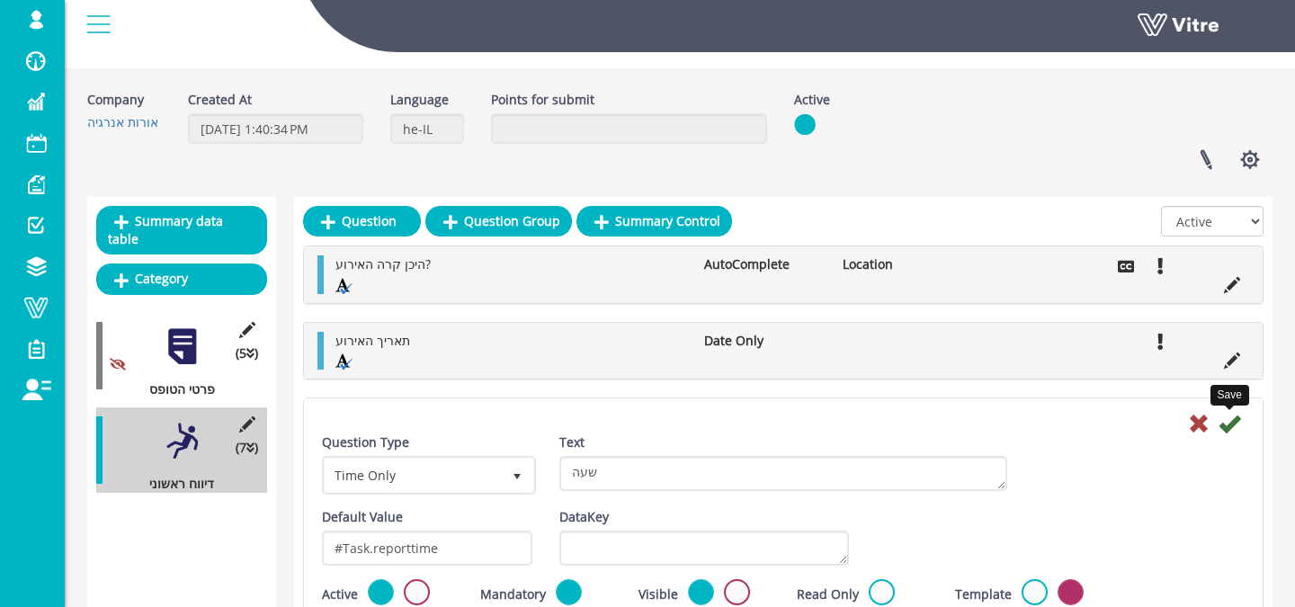
click at [1237, 426] on icon at bounding box center [1230, 424] width 22 height 22
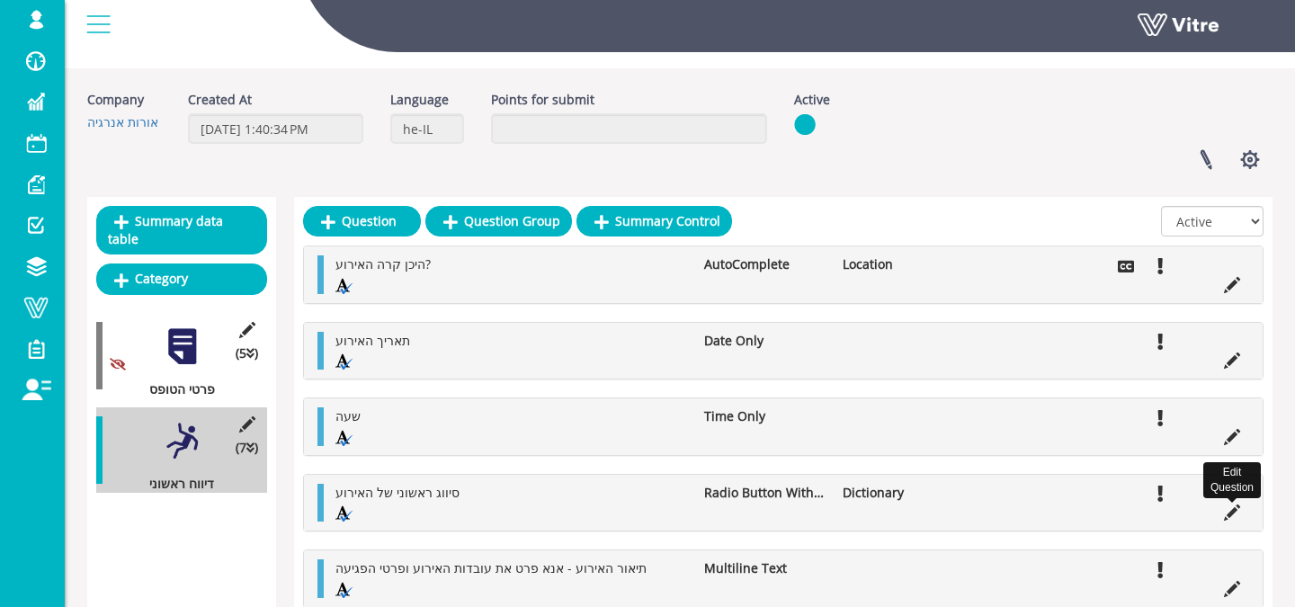
click at [1233, 514] on icon at bounding box center [1232, 513] width 16 height 16
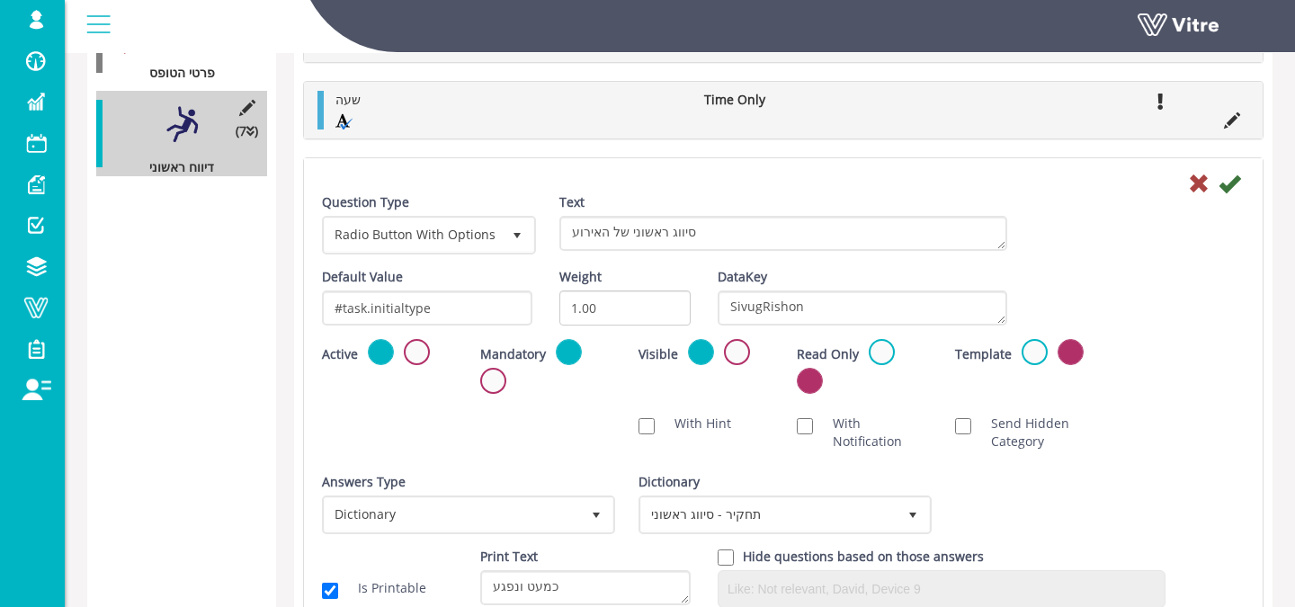
scroll to position [419, 0]
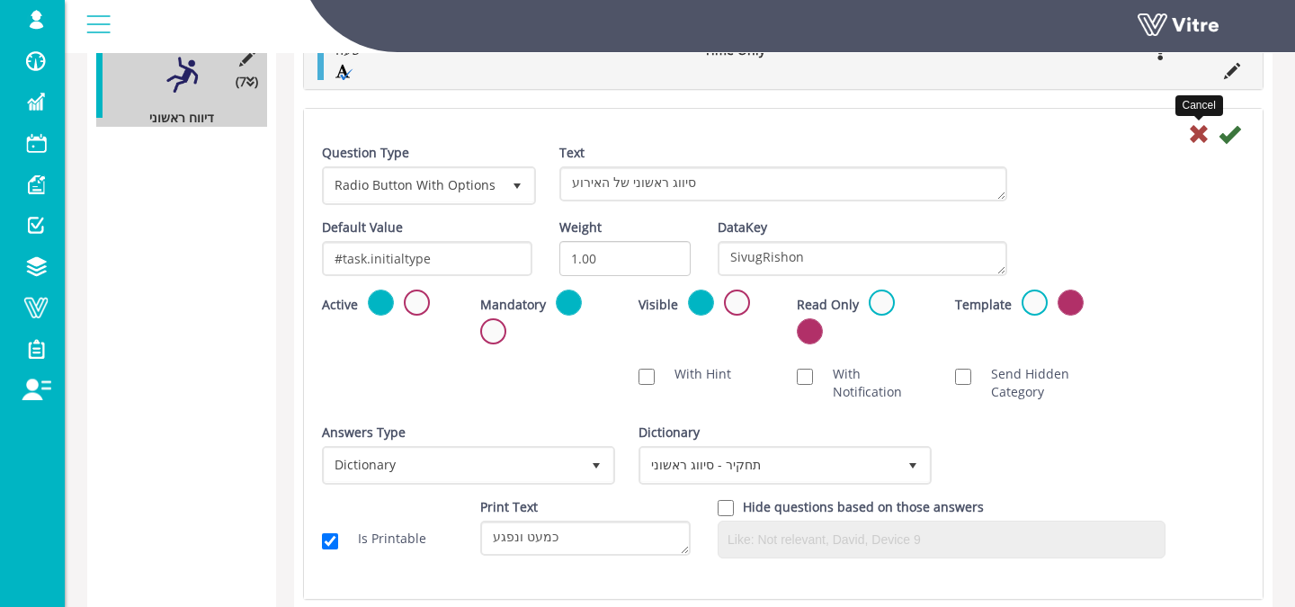
click at [1197, 144] on icon at bounding box center [1199, 134] width 22 height 22
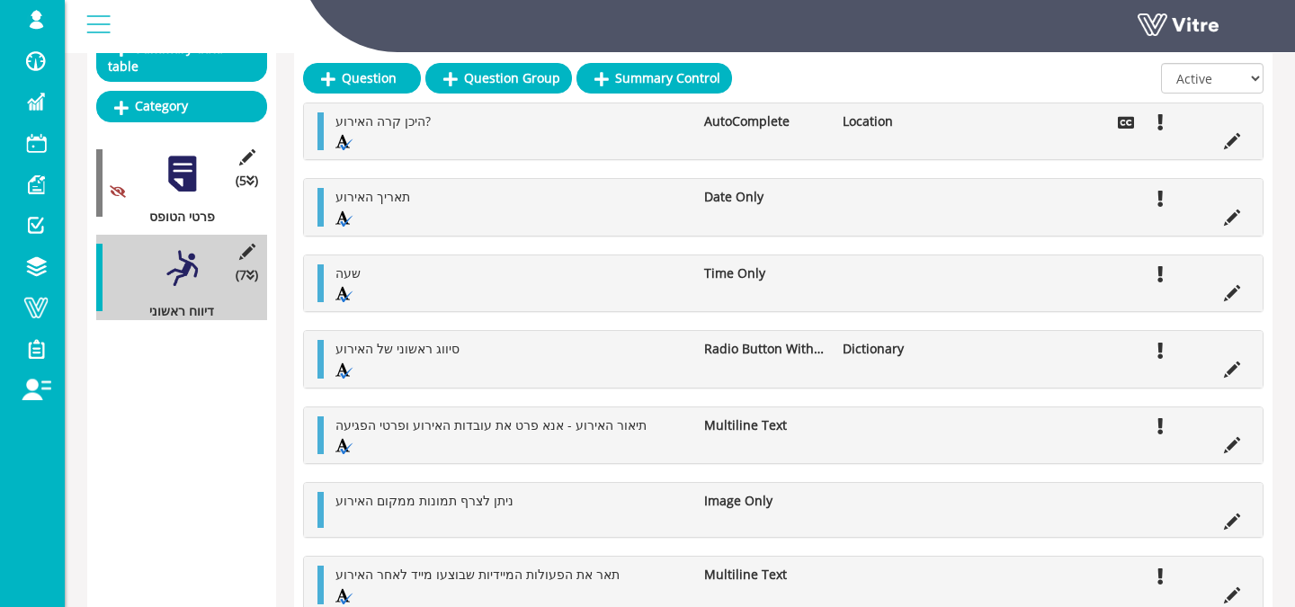
scroll to position [228, 0]
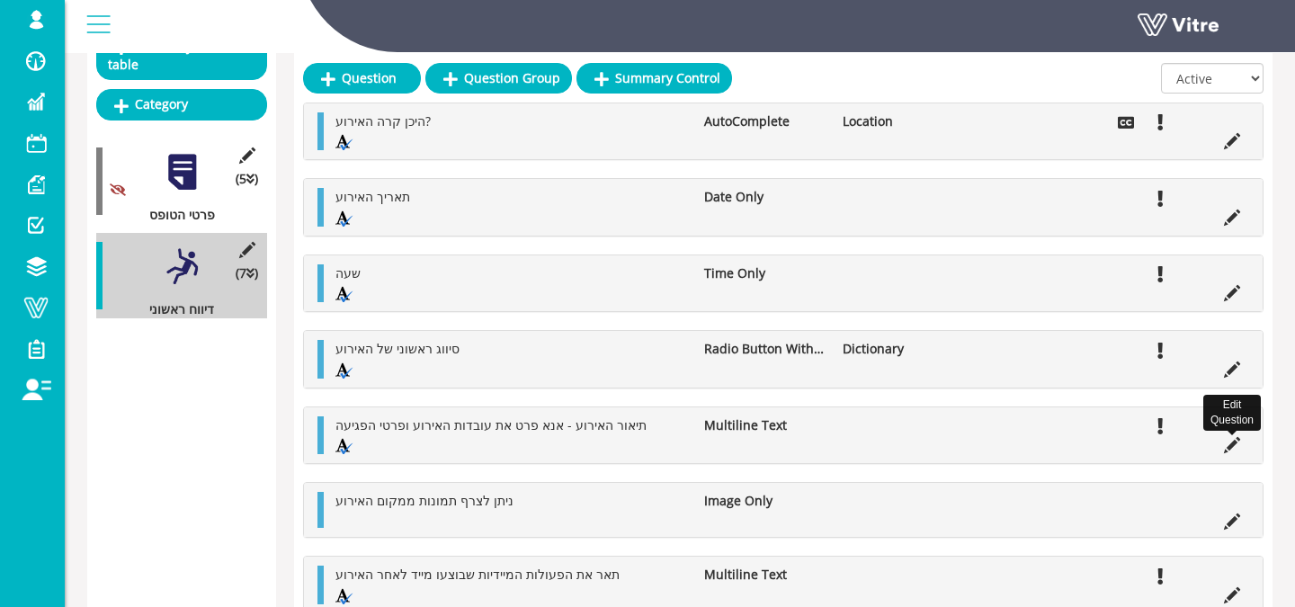
click at [1230, 449] on icon at bounding box center [1232, 445] width 16 height 16
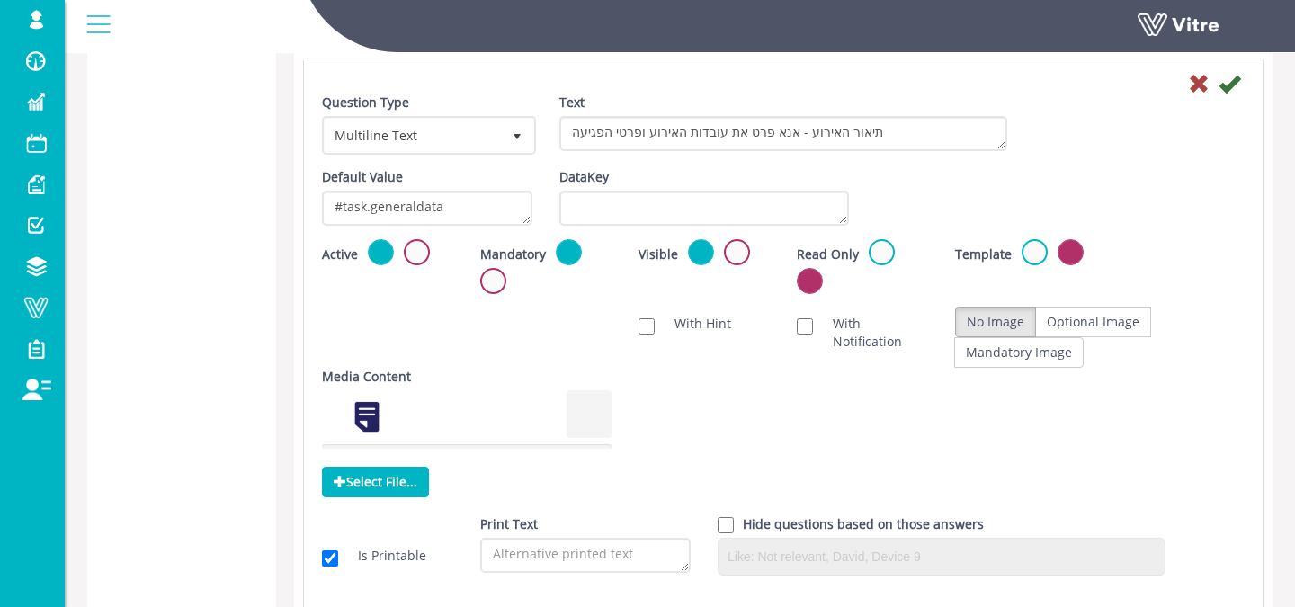
scroll to position [738, 0]
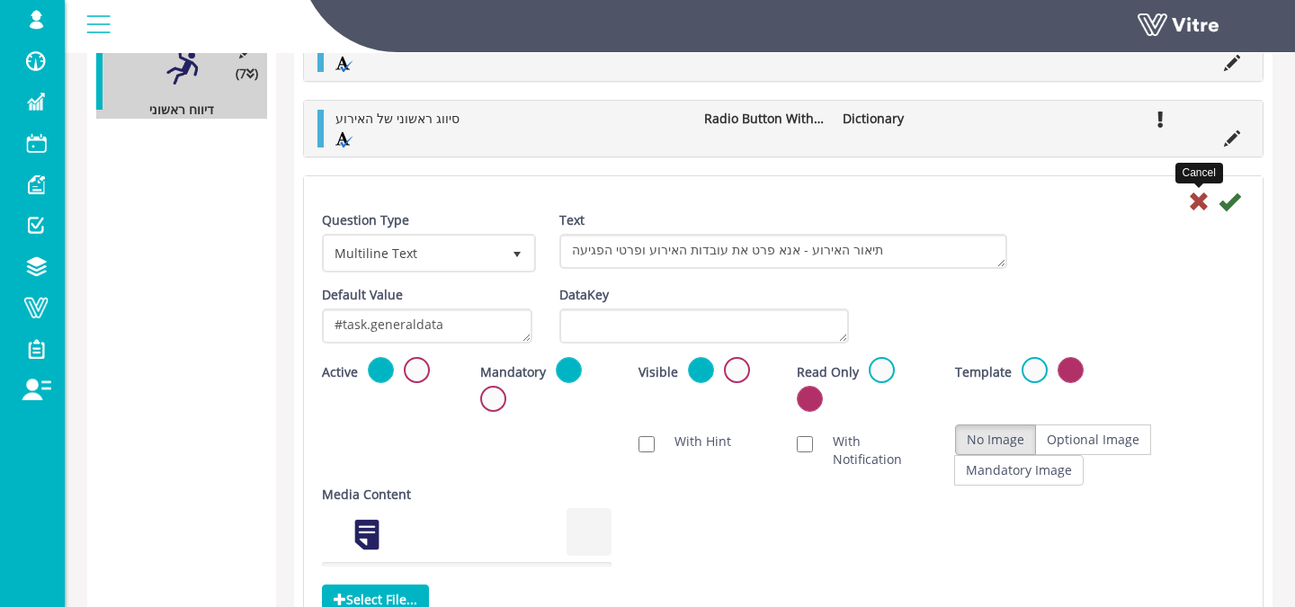
click at [1194, 199] on icon at bounding box center [1199, 202] width 22 height 22
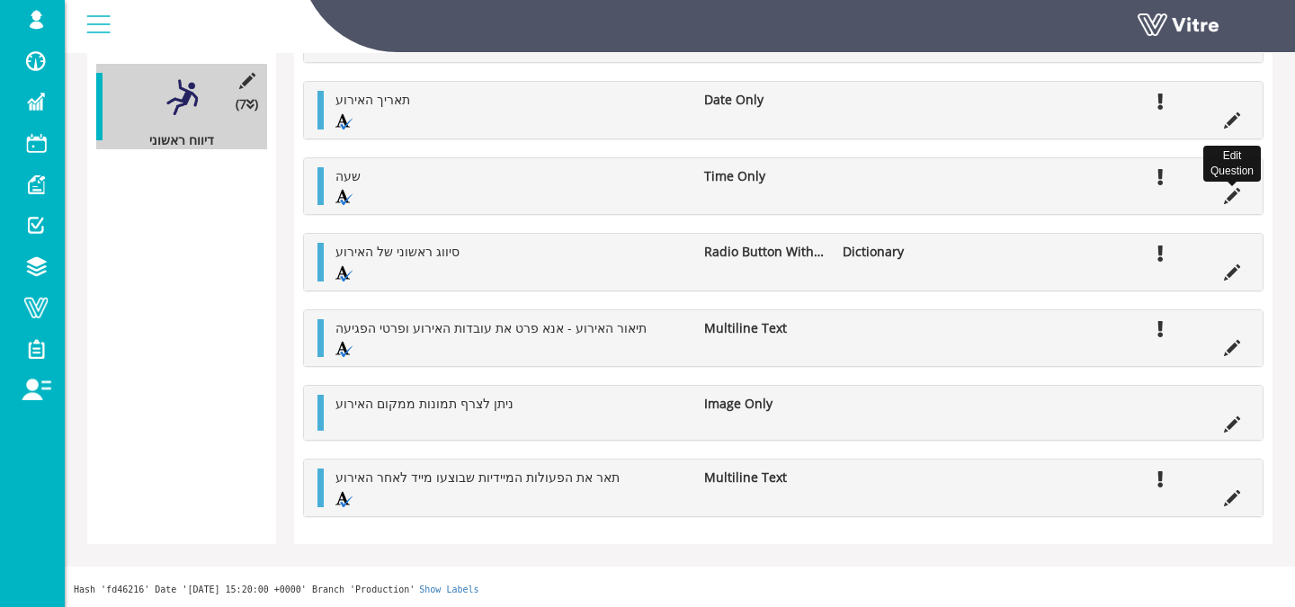
click at [1226, 193] on icon at bounding box center [1232, 196] width 16 height 16
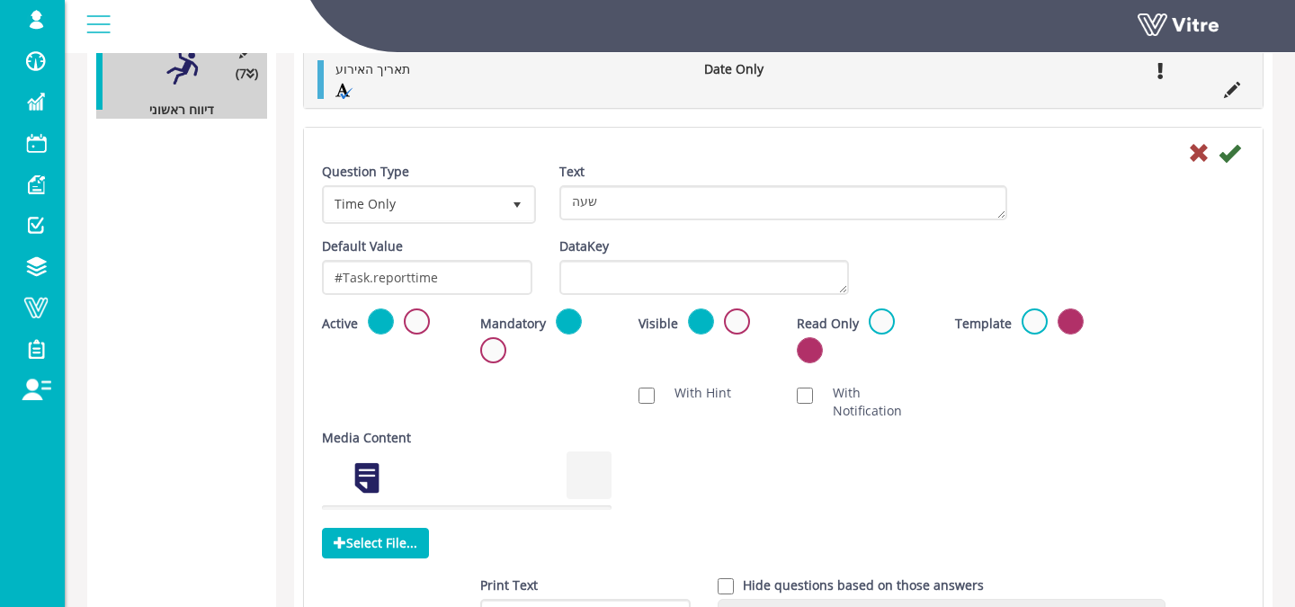
click at [1227, 195] on div "Question Type Time Only 28 Text שעה" at bounding box center [784, 200] width 950 height 75
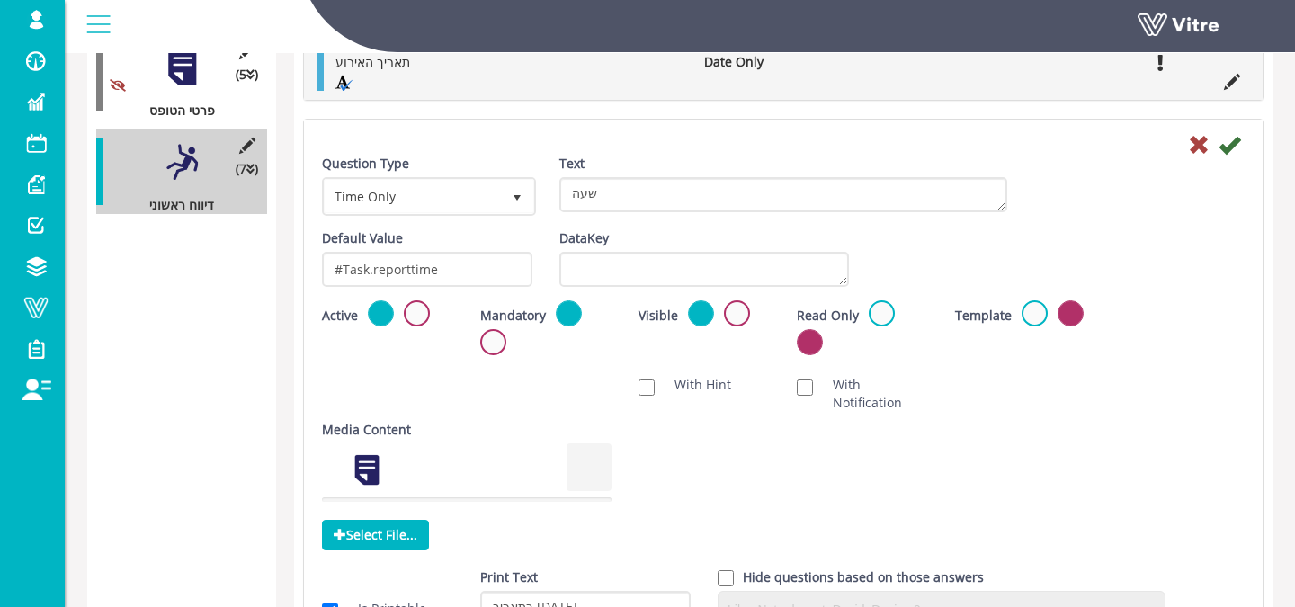
scroll to position [363, 0]
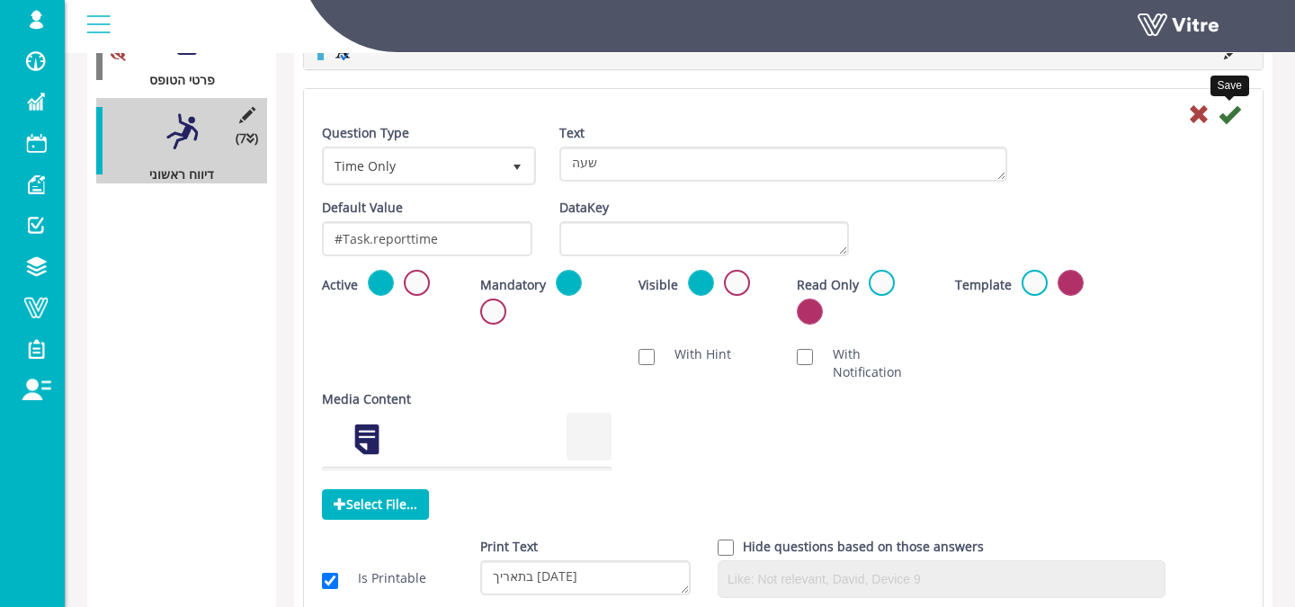
click at [1223, 113] on icon at bounding box center [1230, 114] width 22 height 22
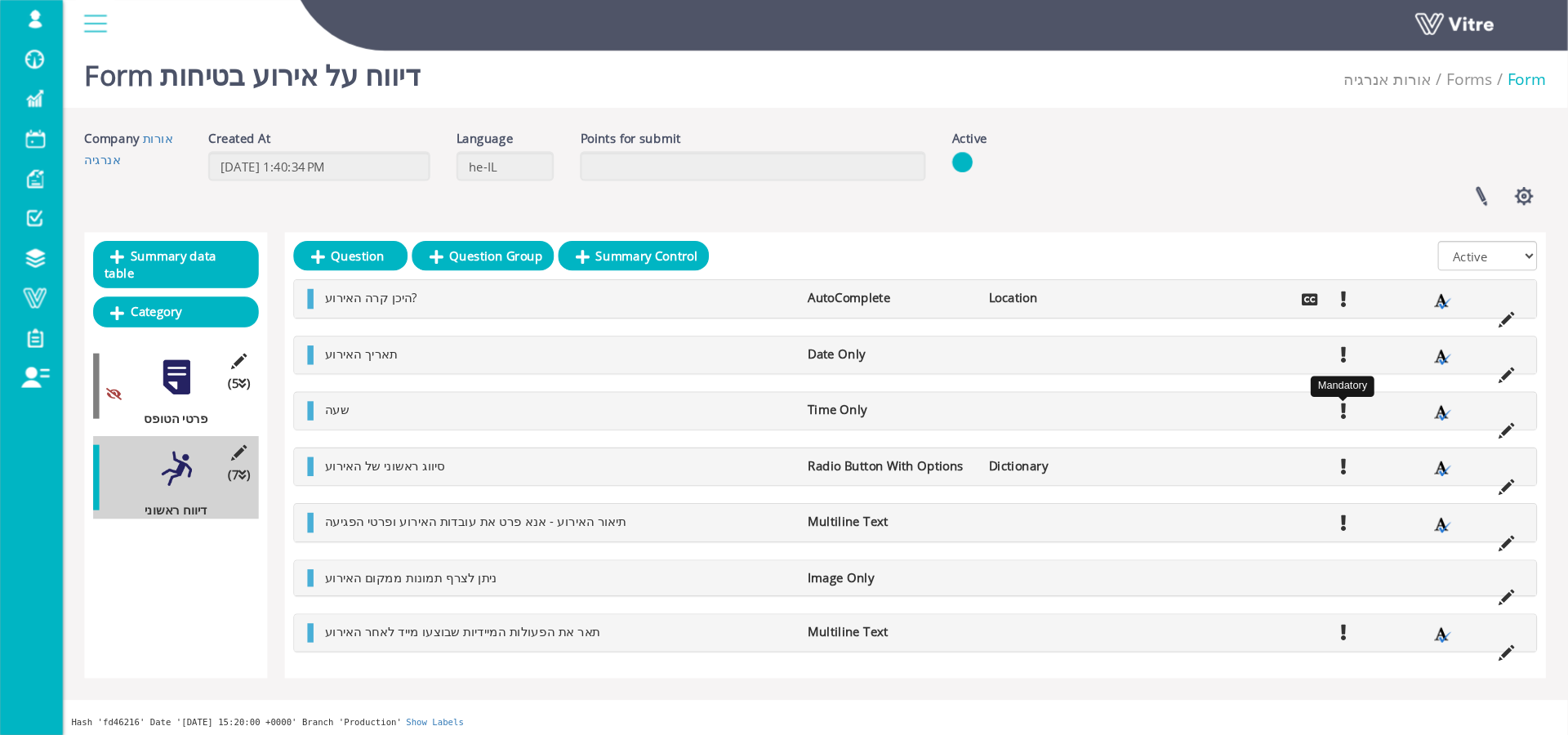
scroll to position [0, 0]
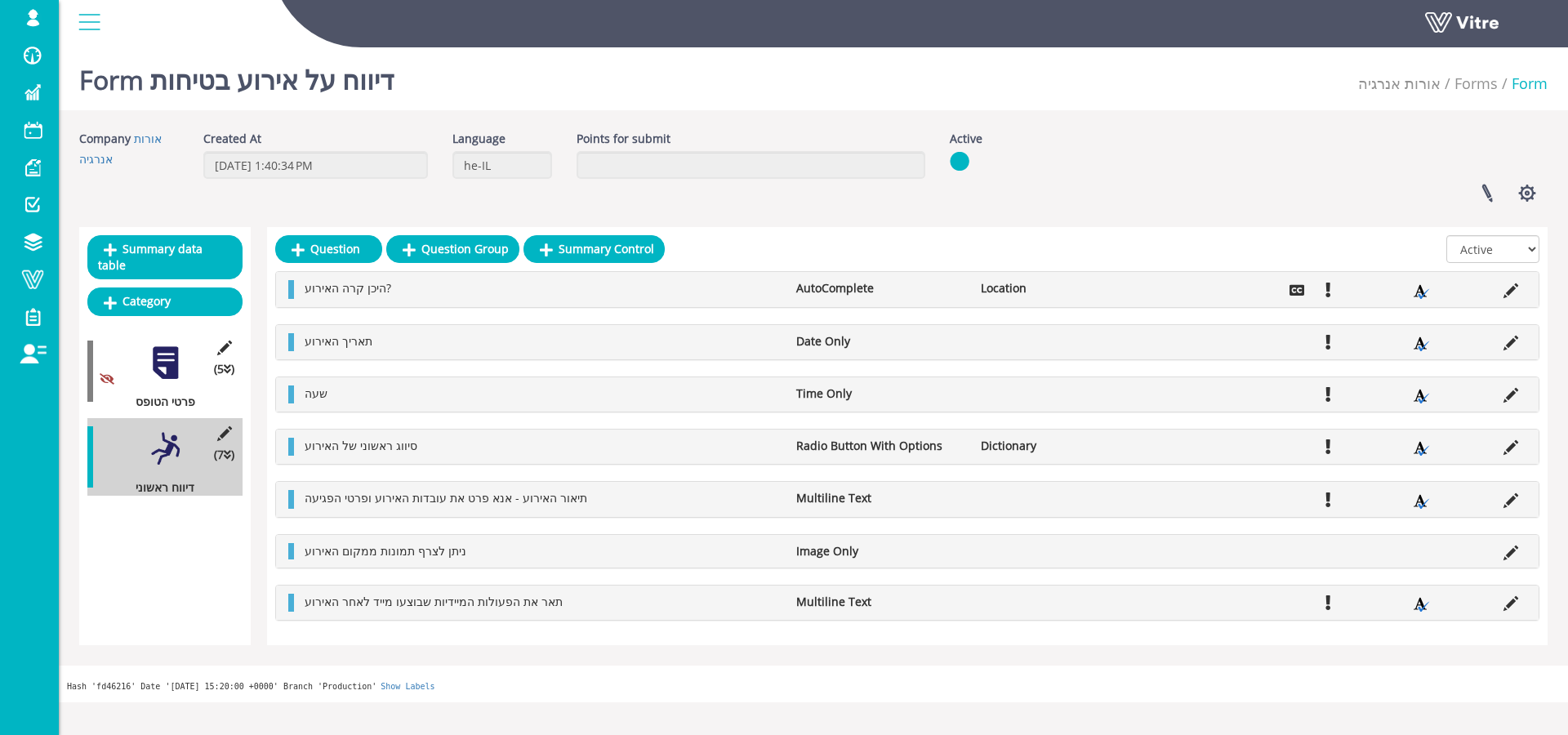
click at [1176, 550] on li at bounding box center [1511, 602] width 31 height 16
click at [1176, 550] on icon at bounding box center [1511, 603] width 15 height 15
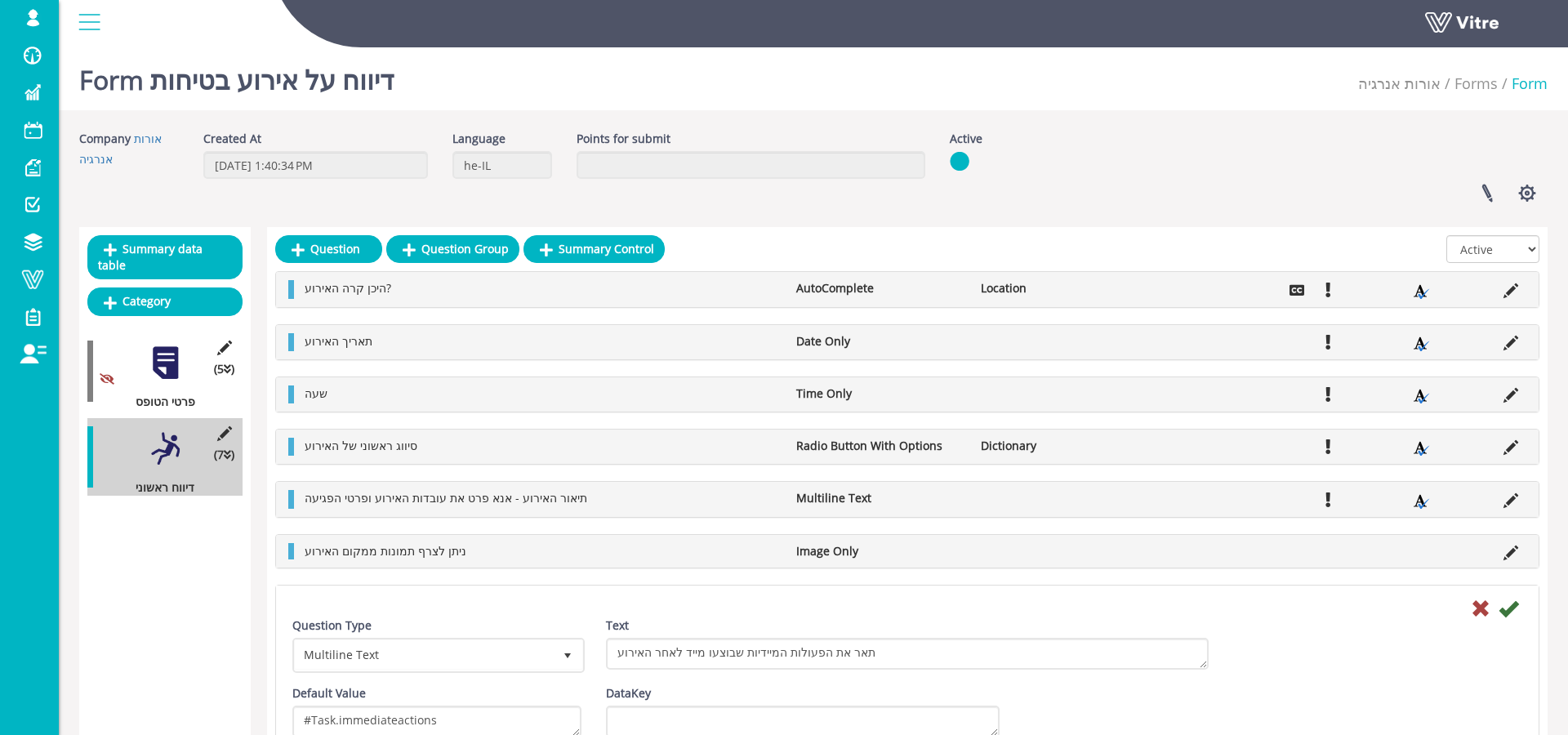
scroll to position [389, 0]
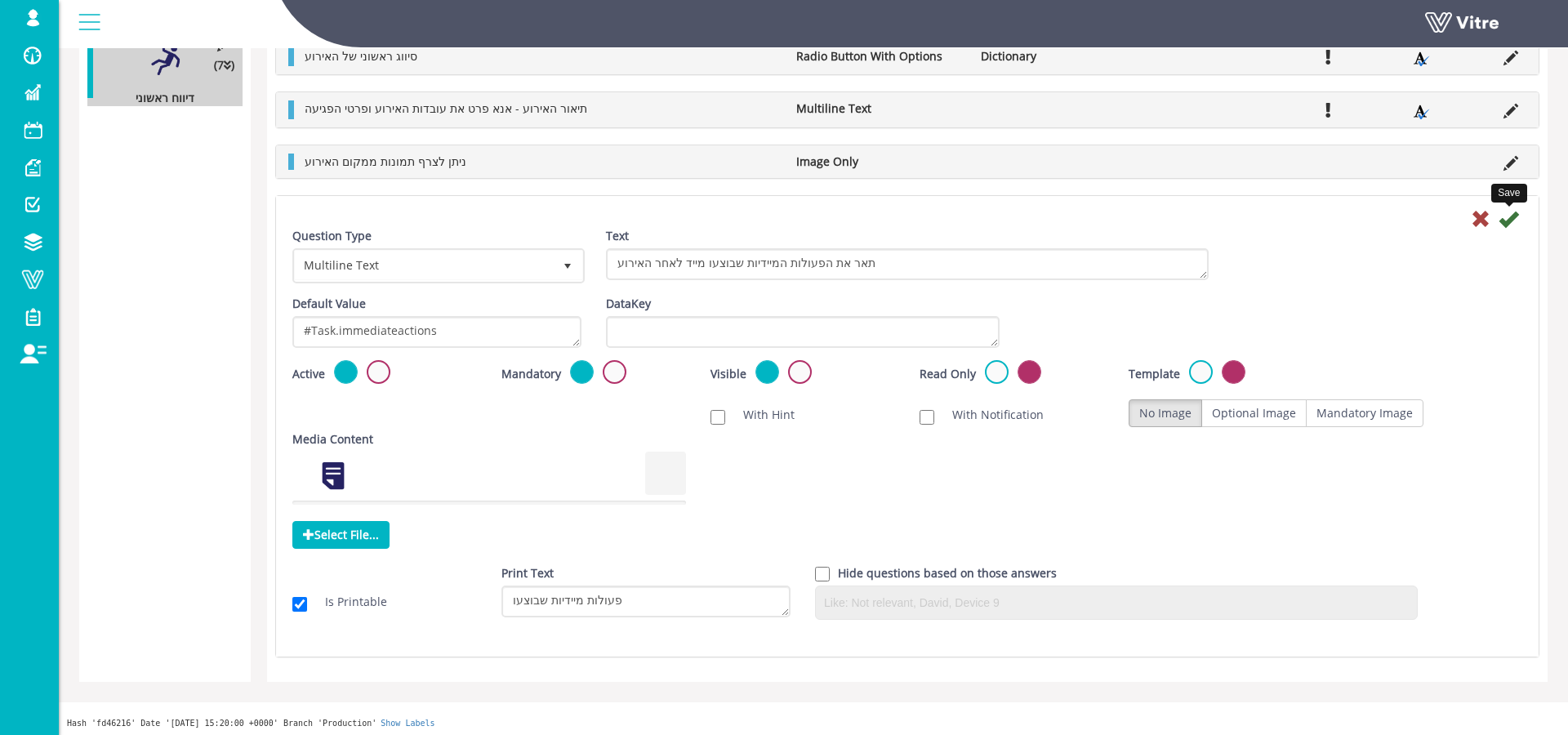
click at [1176, 214] on icon at bounding box center [1509, 219] width 20 height 20
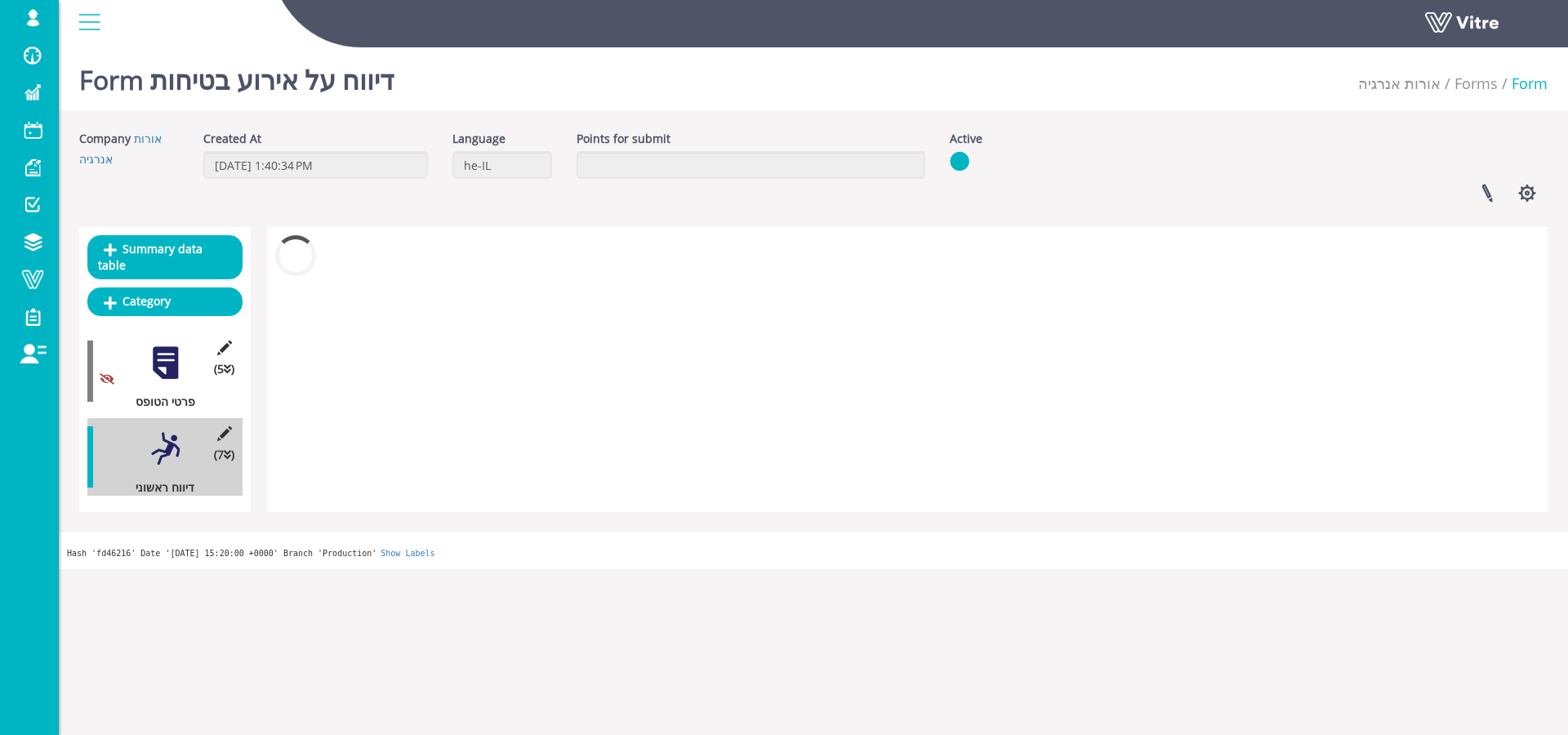
scroll to position [0, 0]
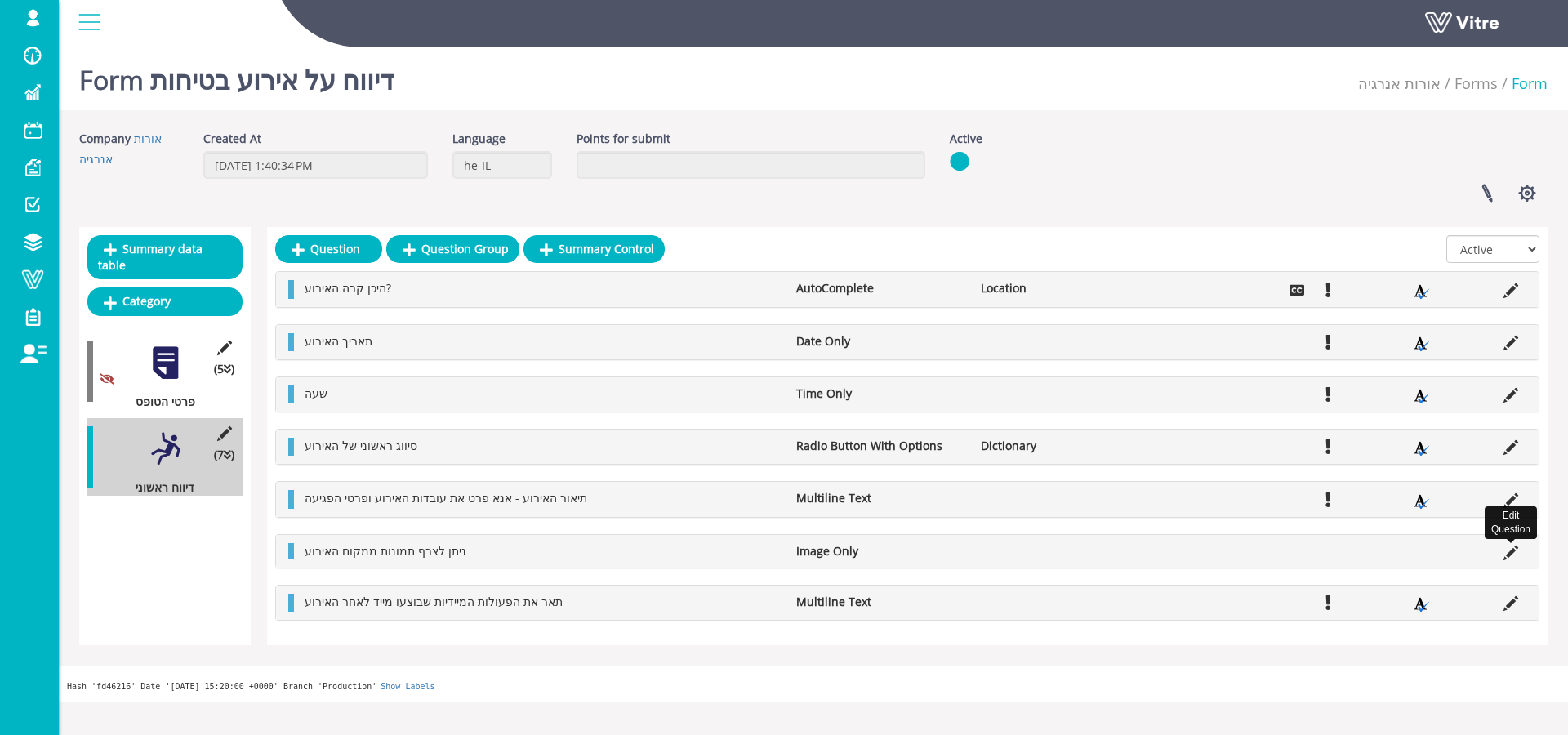
click at [1176, 550] on icon at bounding box center [1511, 553] width 15 height 15
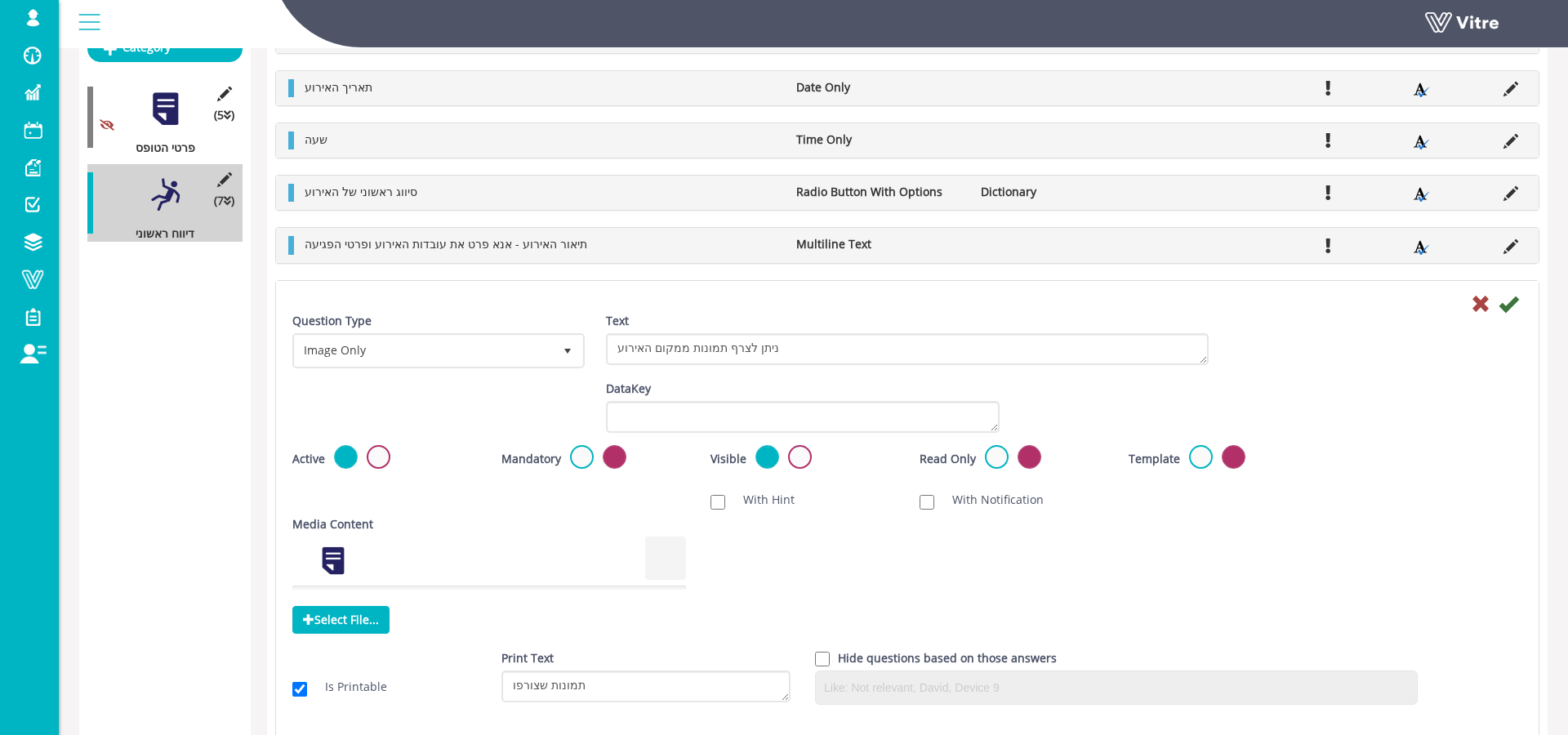
scroll to position [98, 0]
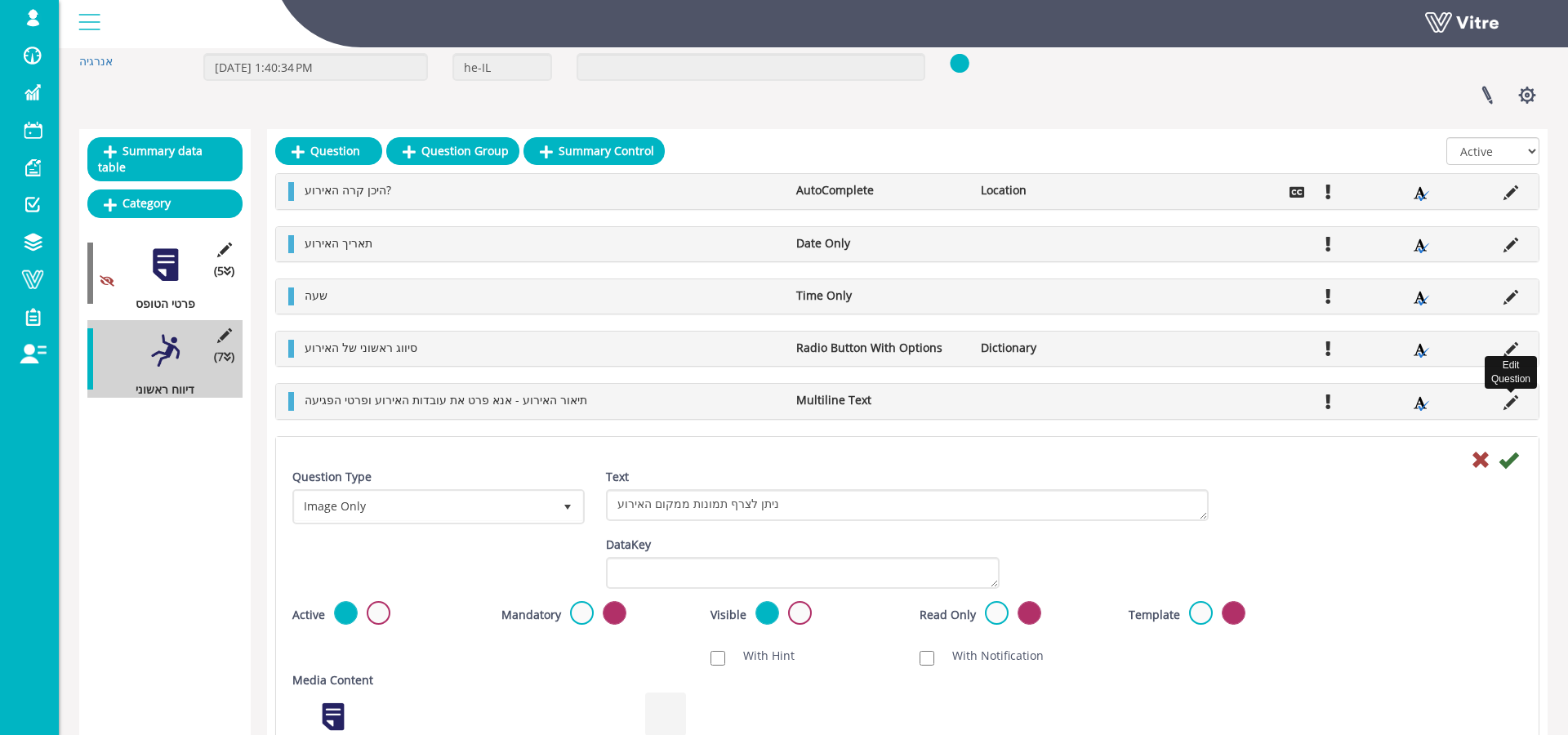
click at [1176, 397] on icon at bounding box center [1511, 402] width 15 height 15
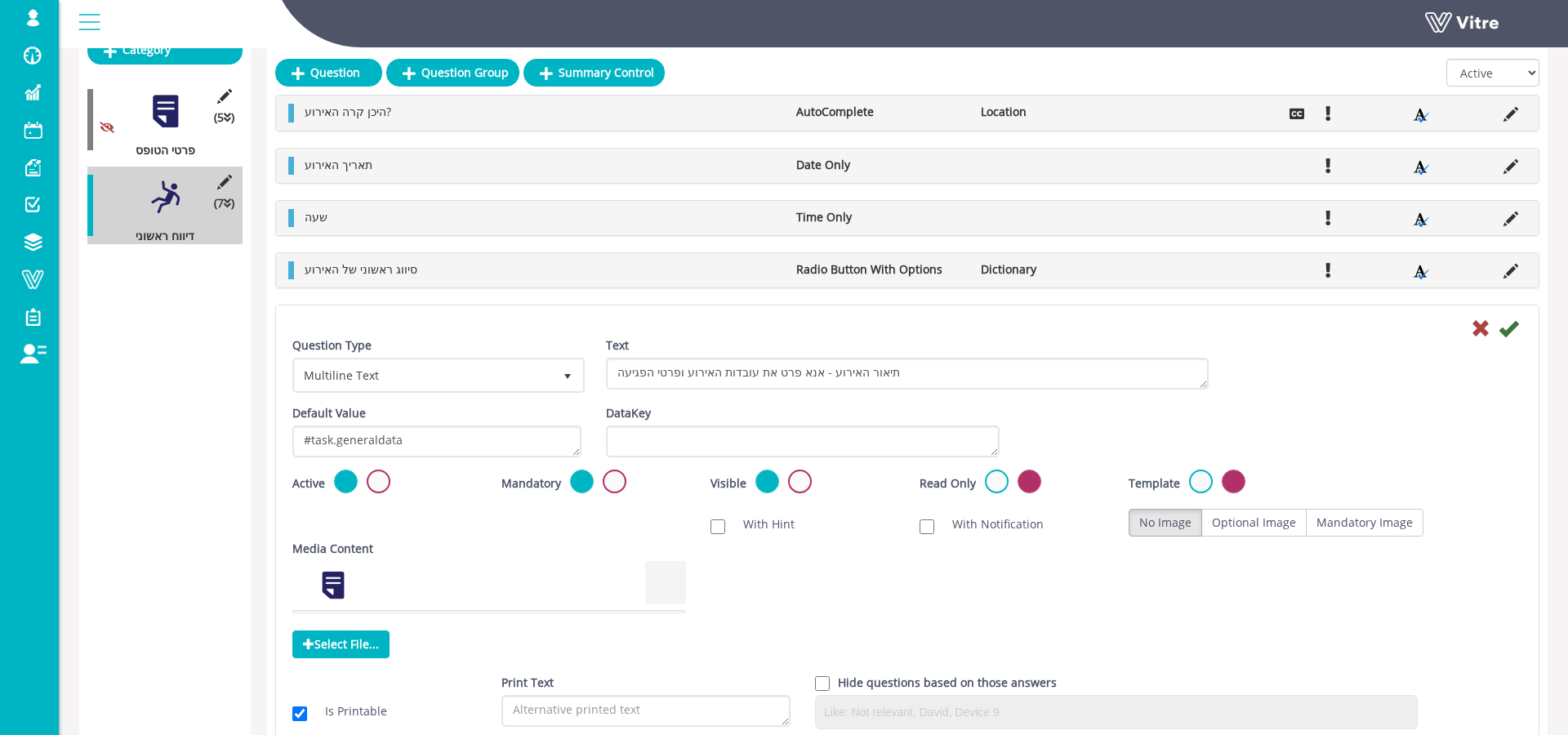
scroll to position [254, 0]
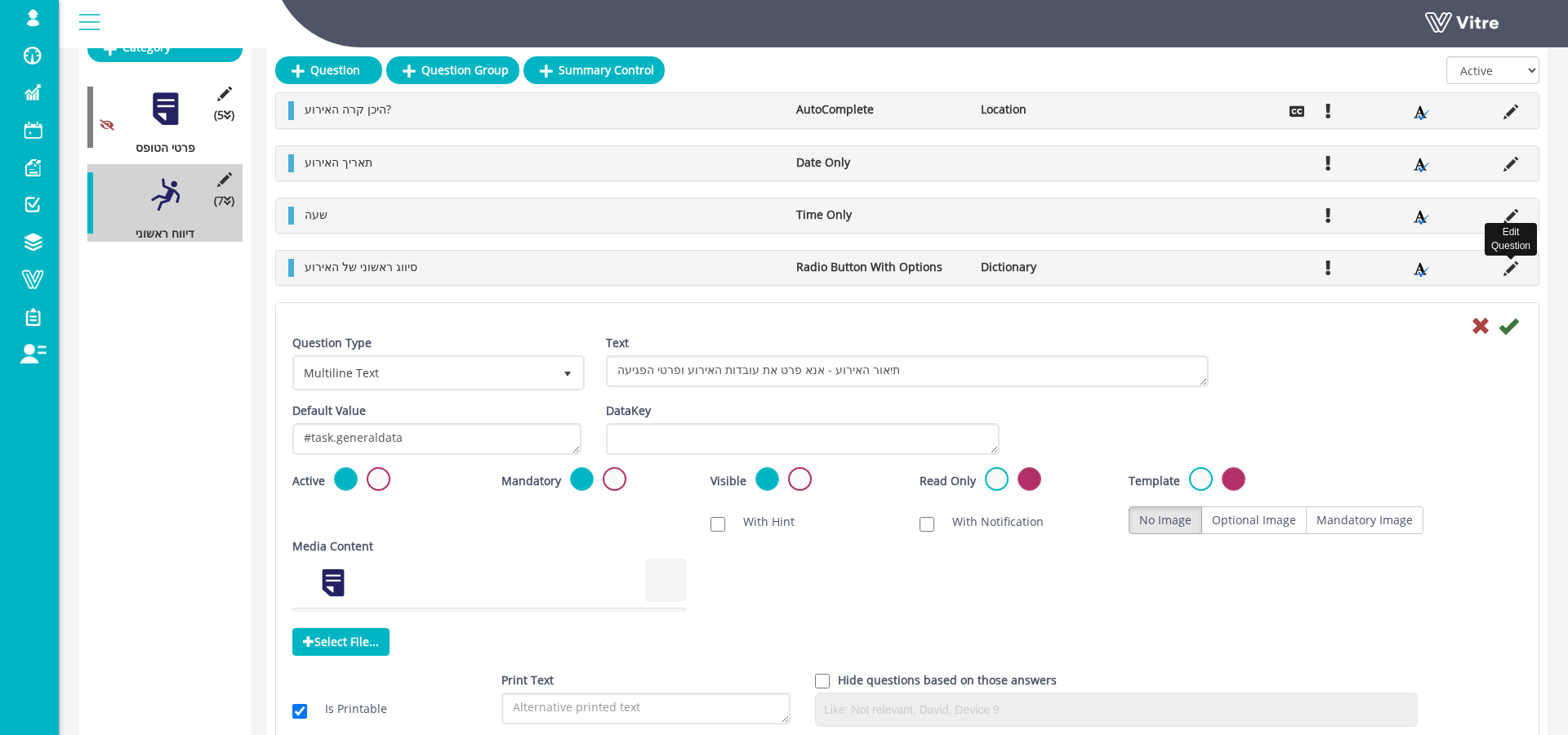
click at [1176, 264] on icon at bounding box center [1511, 269] width 15 height 15
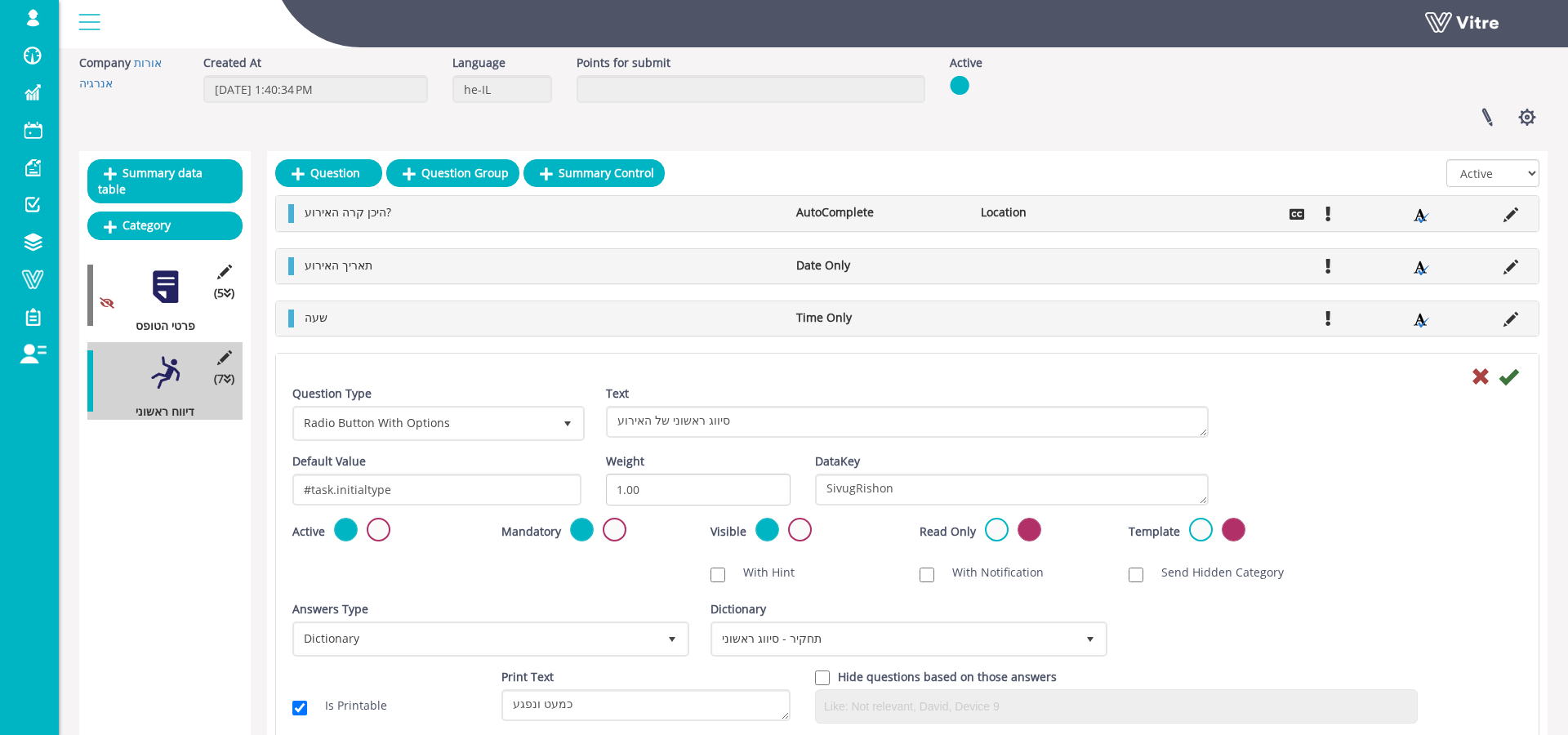
scroll to position [70, 0]
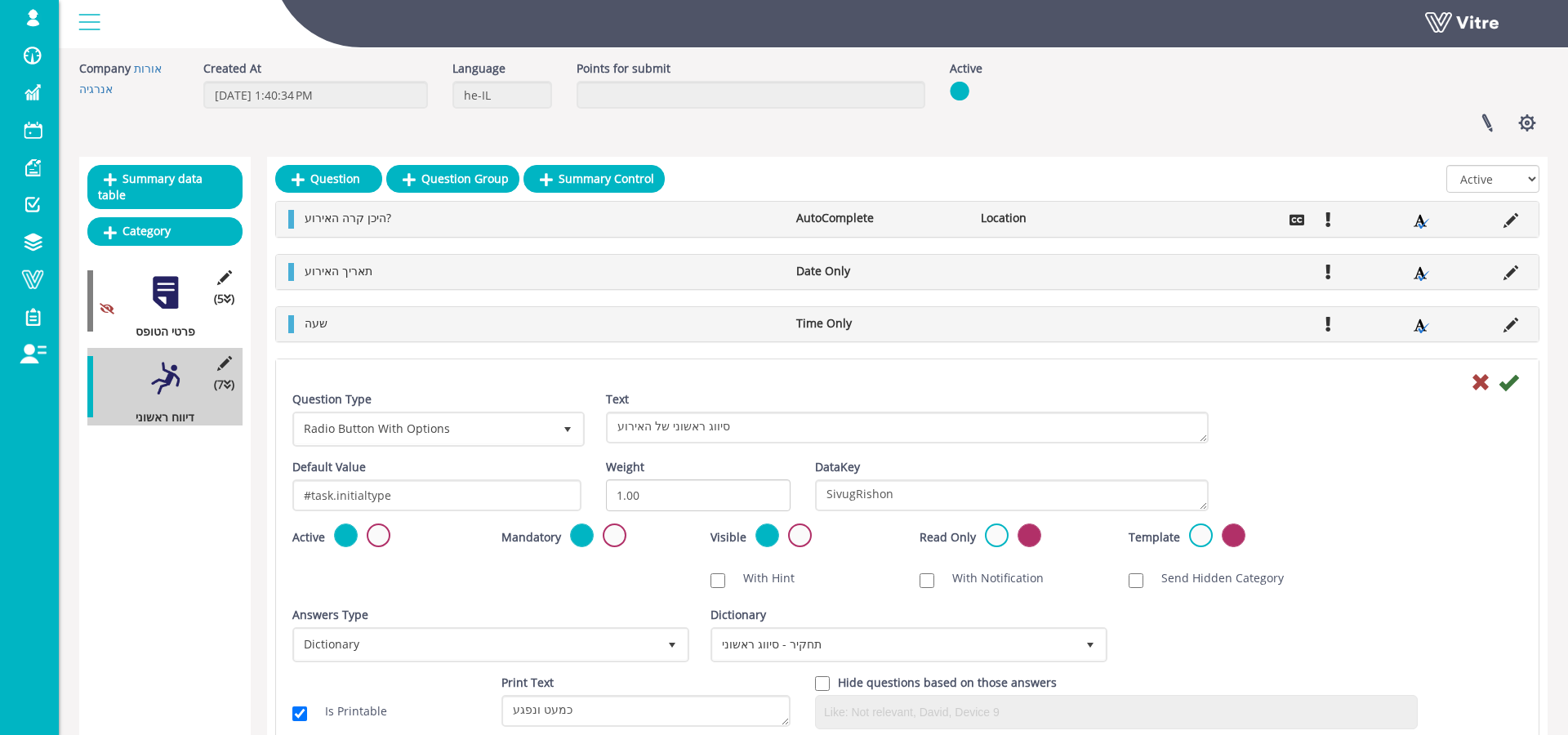
click at [1176, 286] on div "תאריך האירוע Date Only" at bounding box center [907, 272] width 1263 height 34
click at [1176, 274] on icon at bounding box center [1511, 272] width 15 height 15
click at [1176, 324] on icon at bounding box center [1511, 325] width 15 height 15
click at [1176, 327] on icon at bounding box center [1511, 325] width 15 height 15
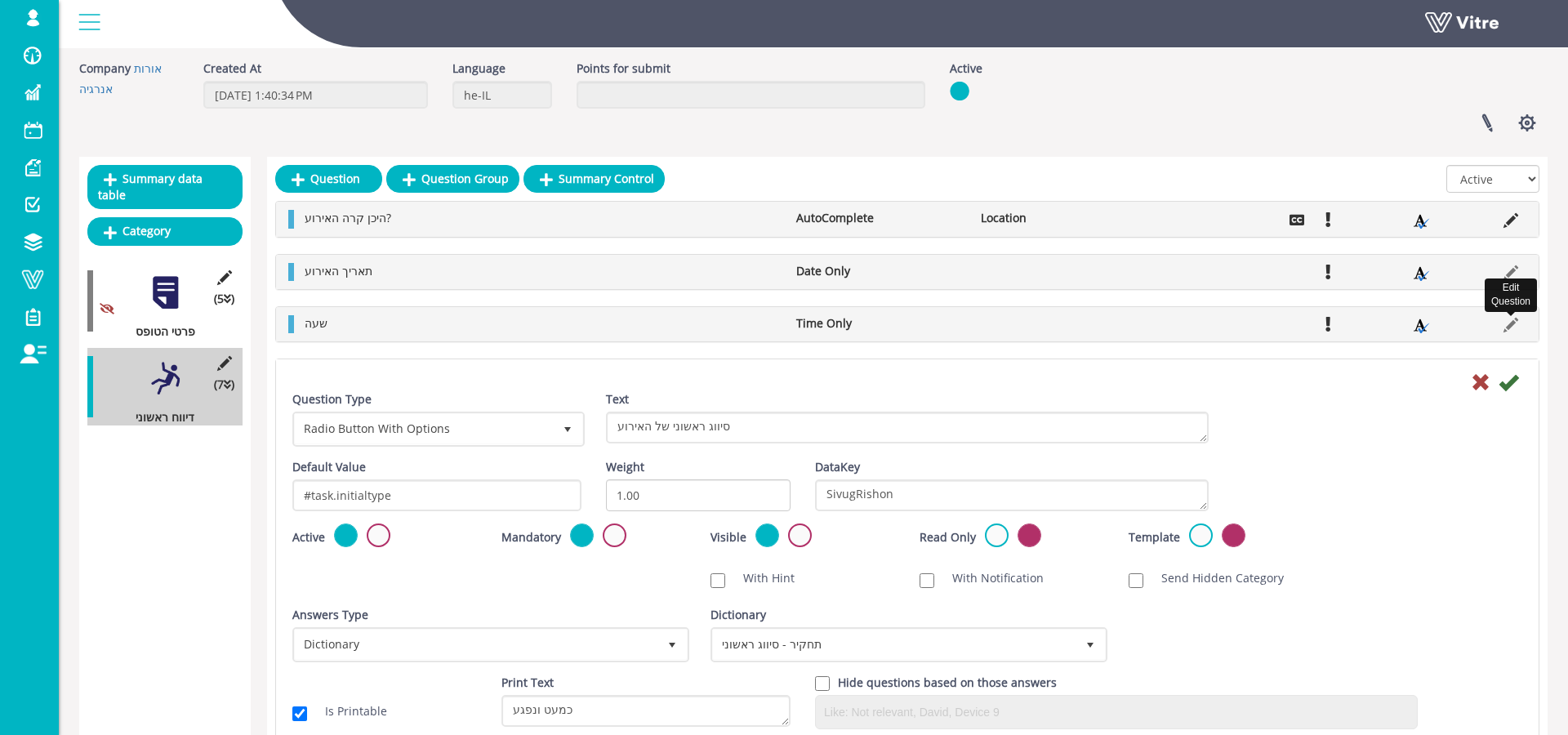
click at [1176, 327] on icon at bounding box center [1511, 325] width 15 height 15
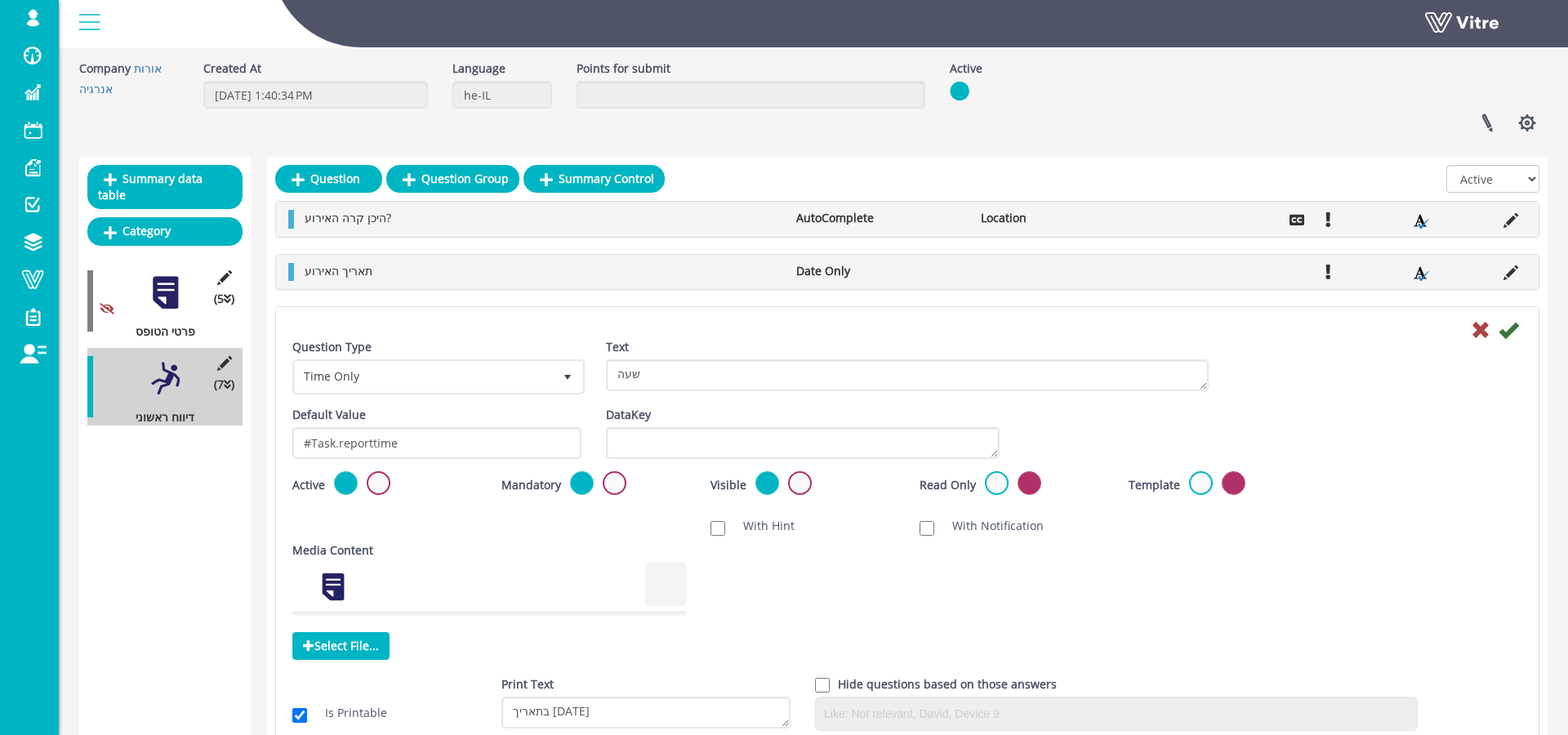
click at [1176, 265] on icon at bounding box center [1511, 272] width 15 height 15
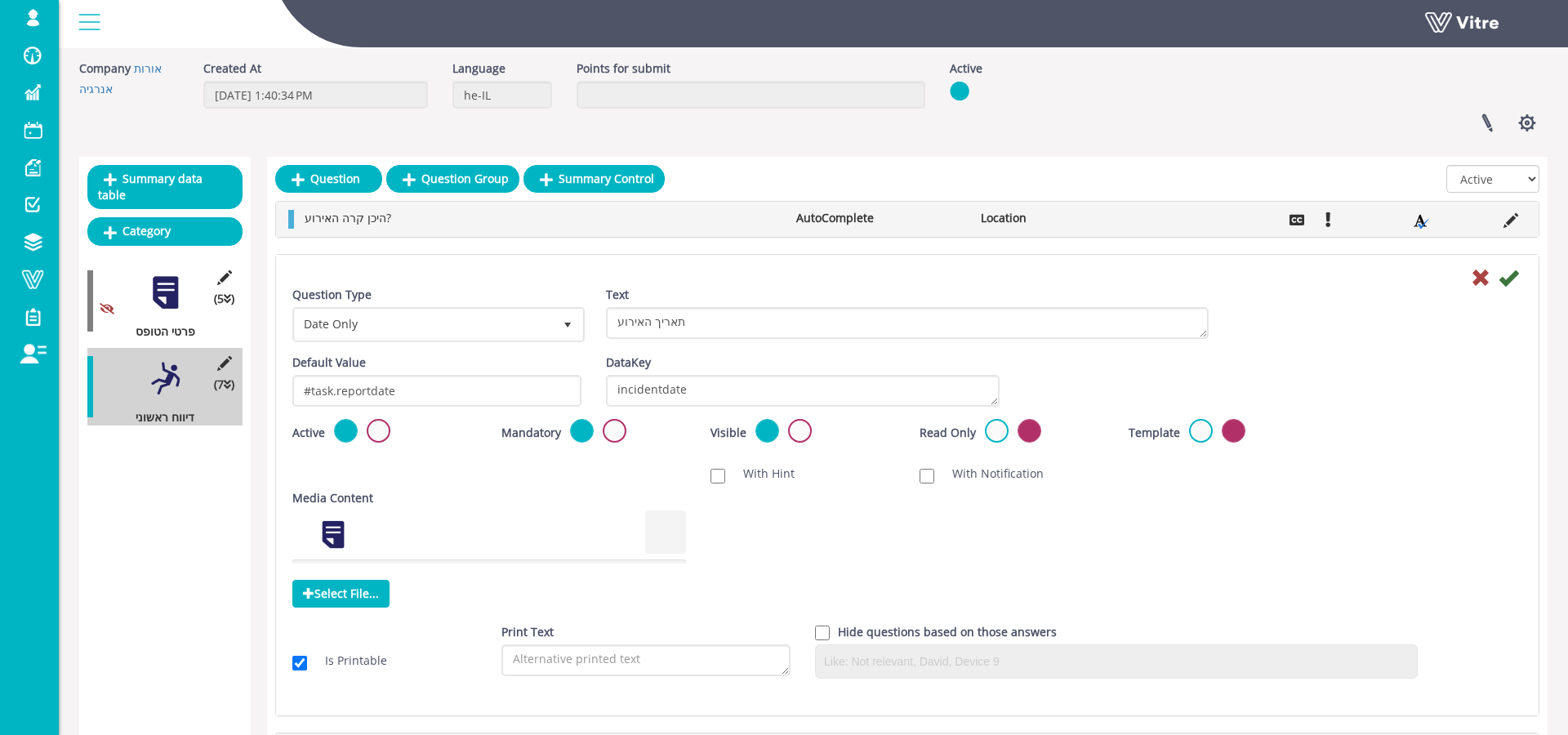
click at [1176, 228] on div "היכן קרה האירוע? AutoComplete Location" at bounding box center [907, 219] width 1263 height 34
click at [1176, 223] on icon at bounding box center [1511, 220] width 15 height 15
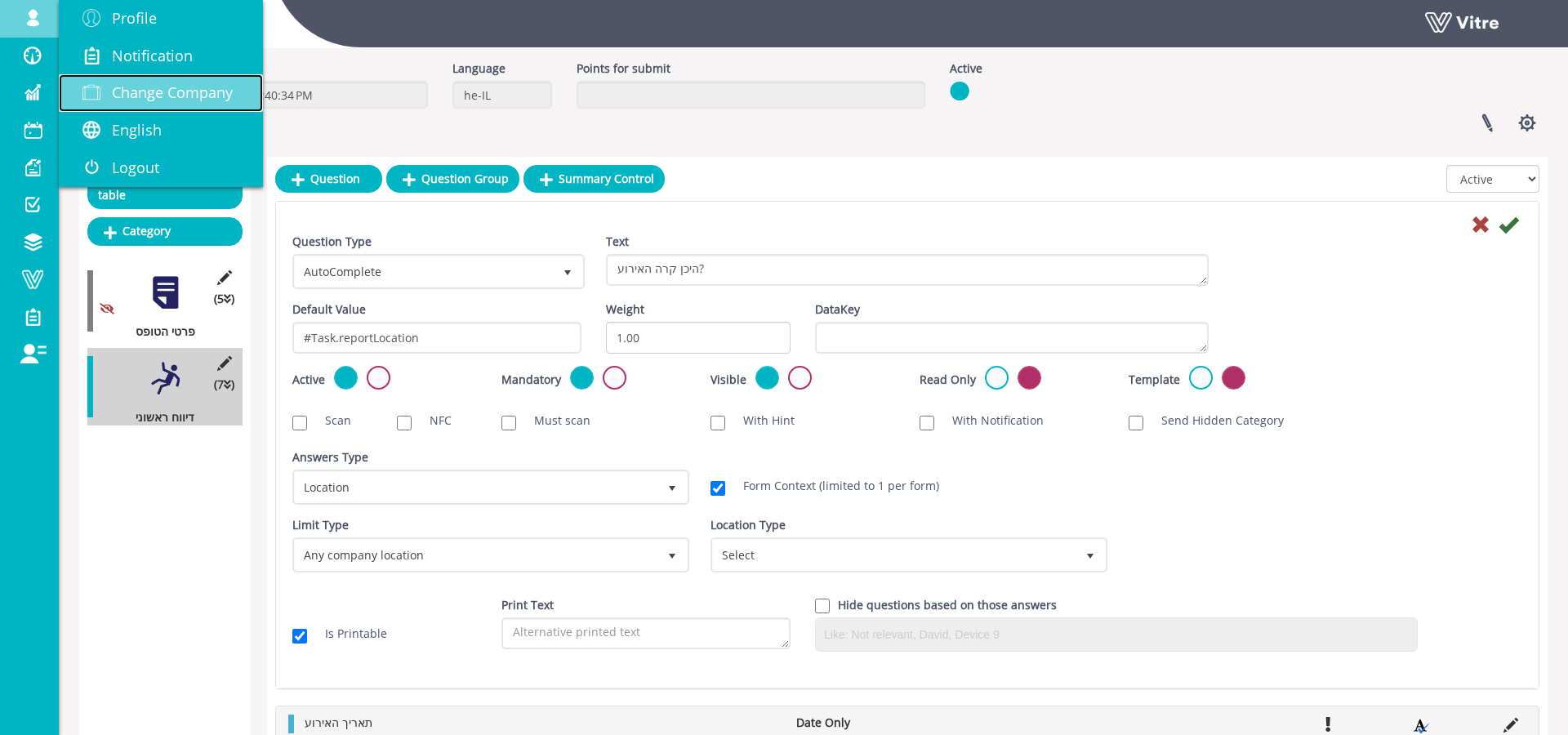
click at [226, 86] on span "Change Company" at bounding box center [172, 93] width 121 height 20
